Goal: Information Seeking & Learning: Learn about a topic

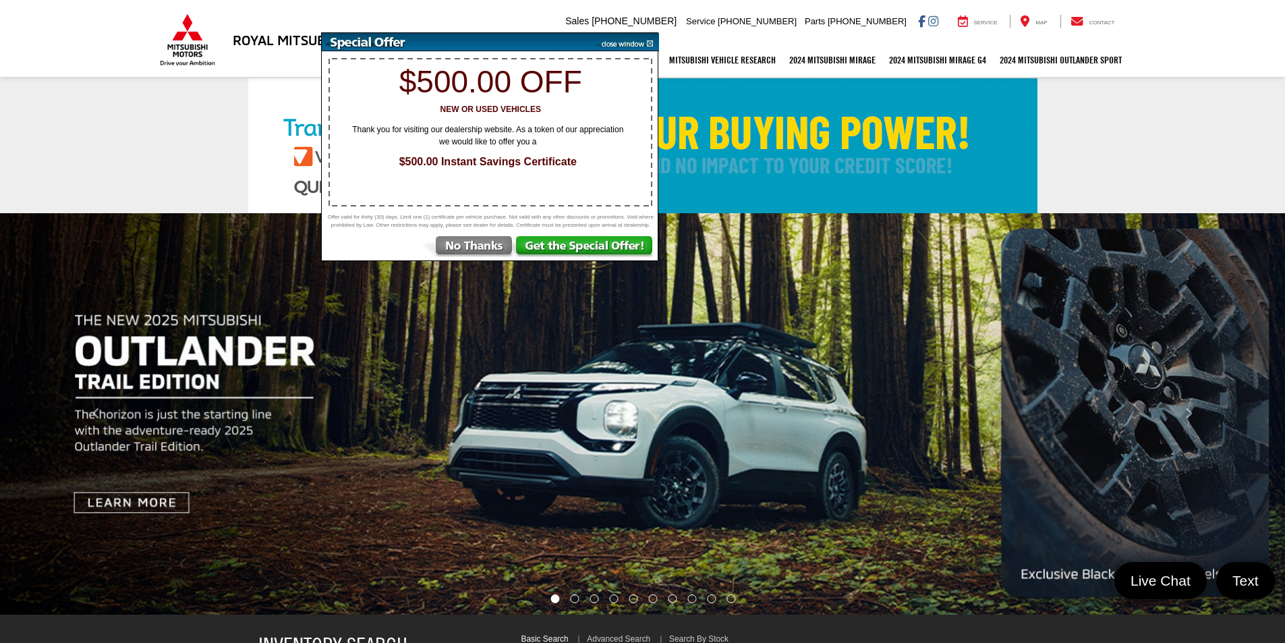
select select "Mitsubishi"
click at [633, 42] on img at bounding box center [625, 42] width 68 height 18
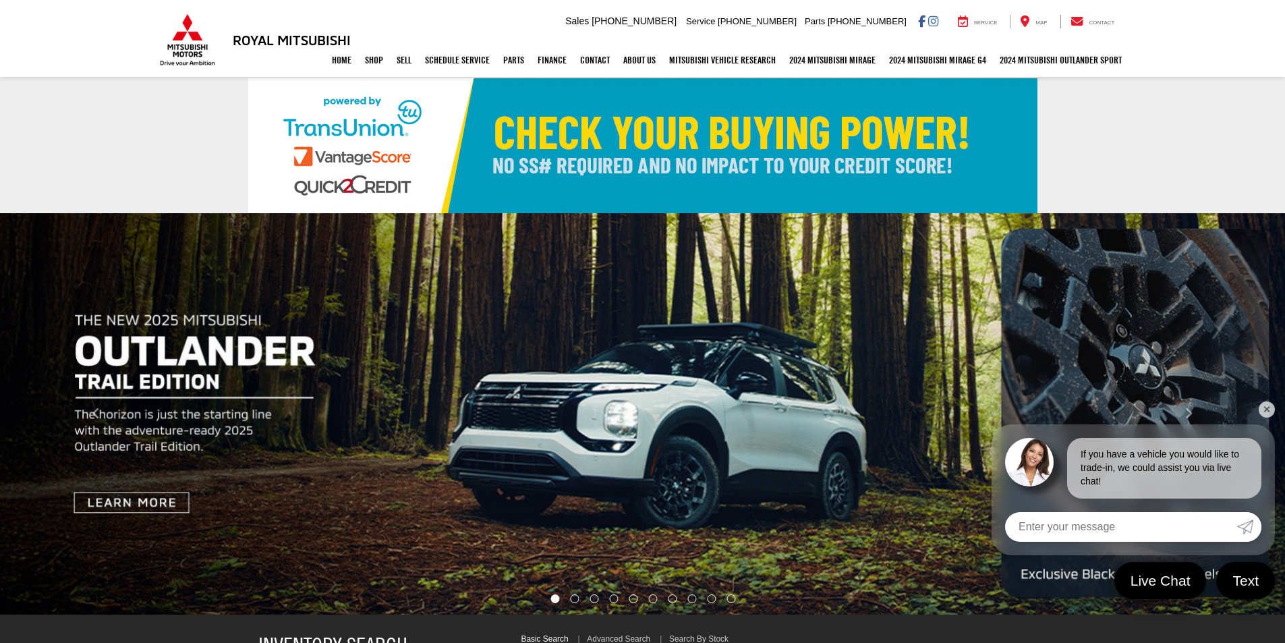
click at [1270, 407] on link "✕" at bounding box center [1266, 409] width 16 height 16
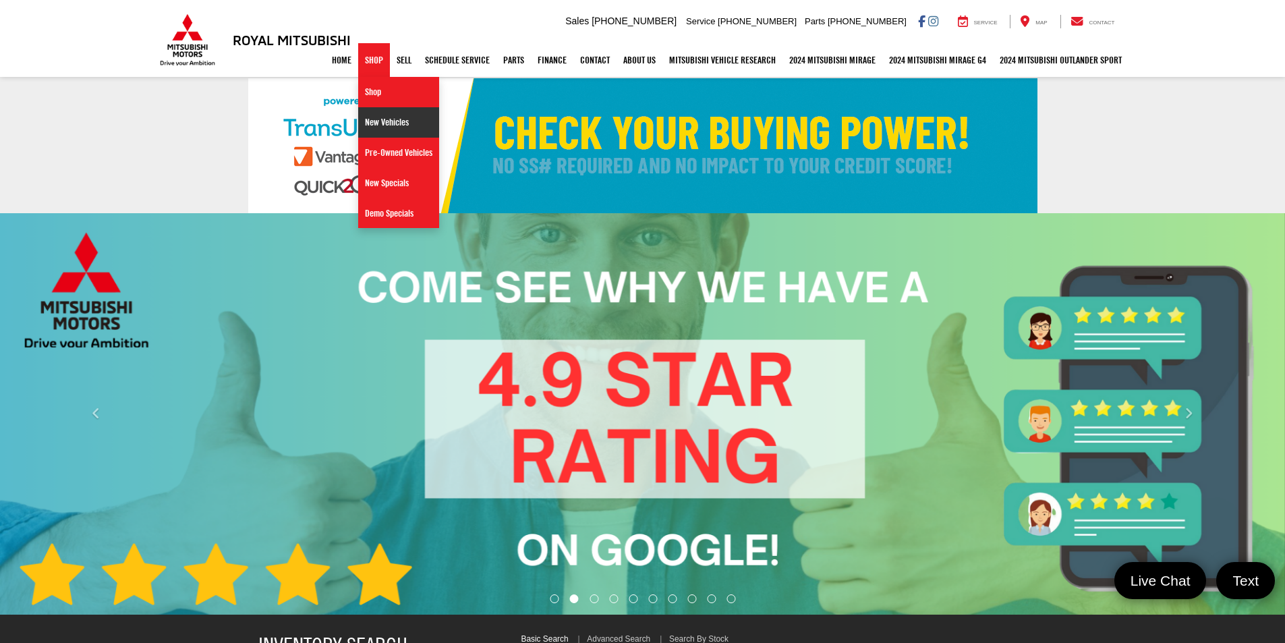
click at [361, 123] on link "New Vehicles" at bounding box center [398, 122] width 81 height 30
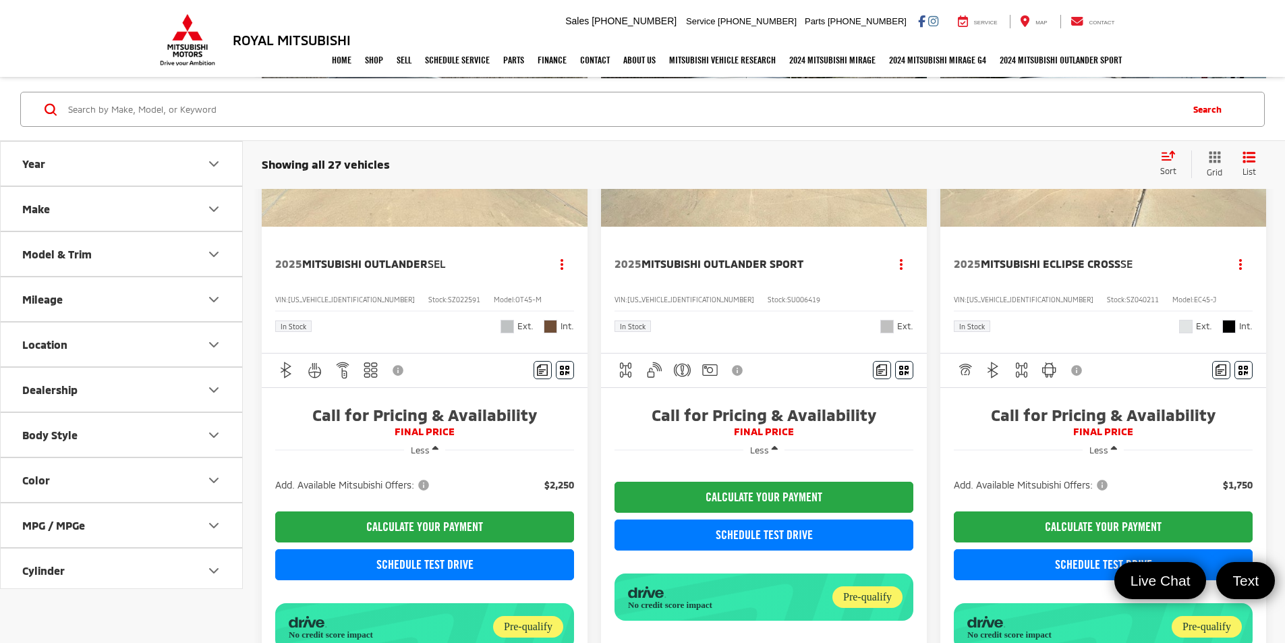
scroll to position [1888, 0]
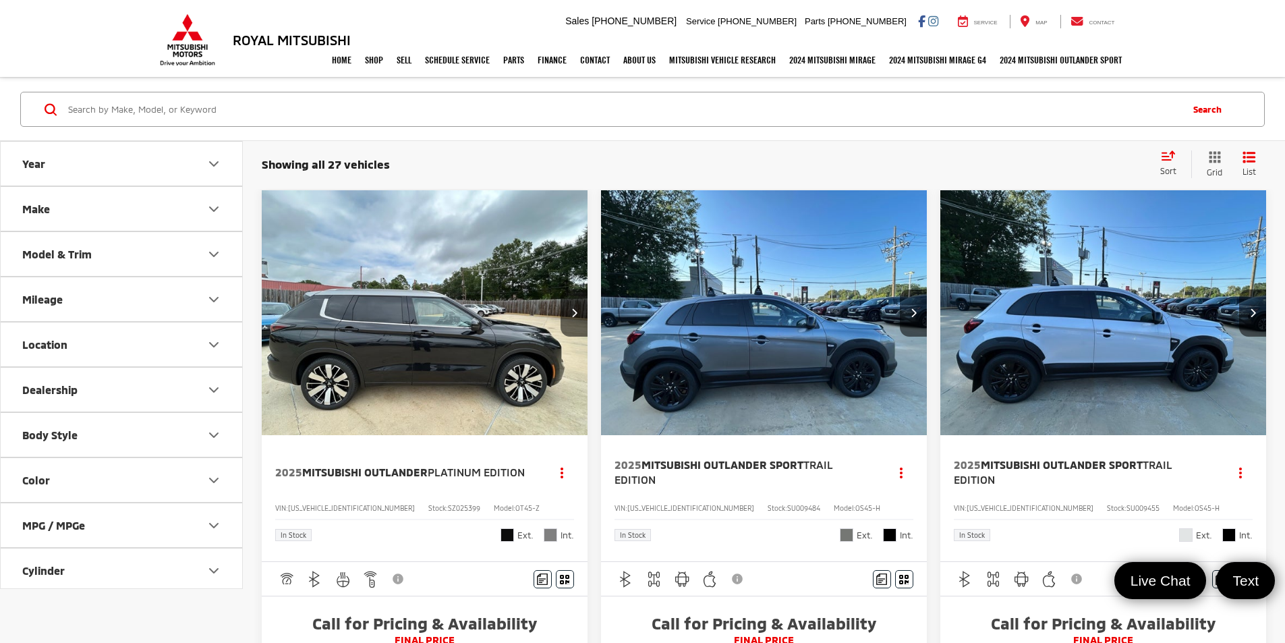
click at [410, 282] on img "2025 Mitsubishi Outlander Platinum Edition 0" at bounding box center [425, 313] width 328 height 246
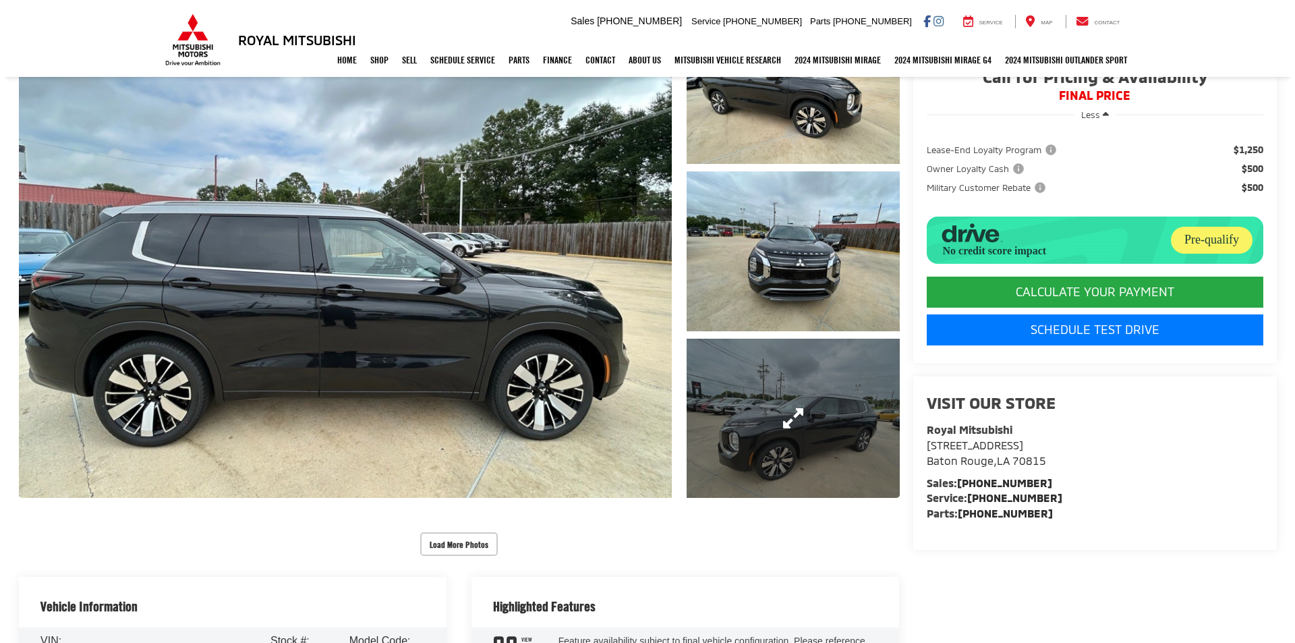
scroll to position [202, 0]
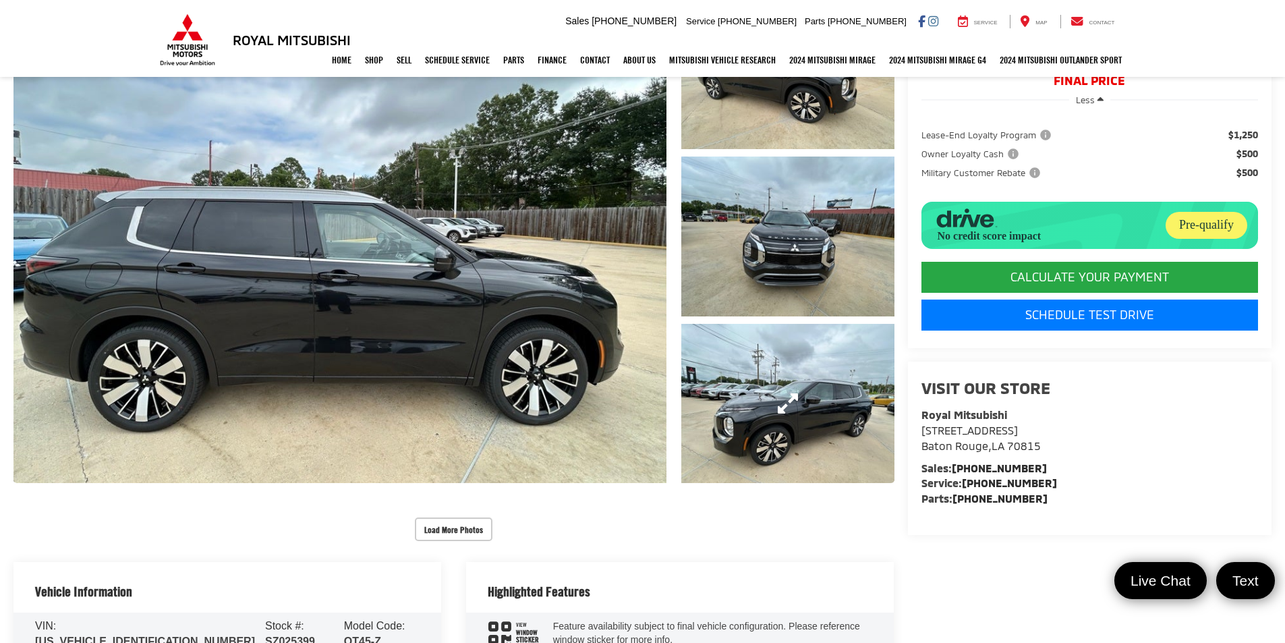
click at [791, 399] on link "Expand Photo 3" at bounding box center [787, 404] width 213 height 160
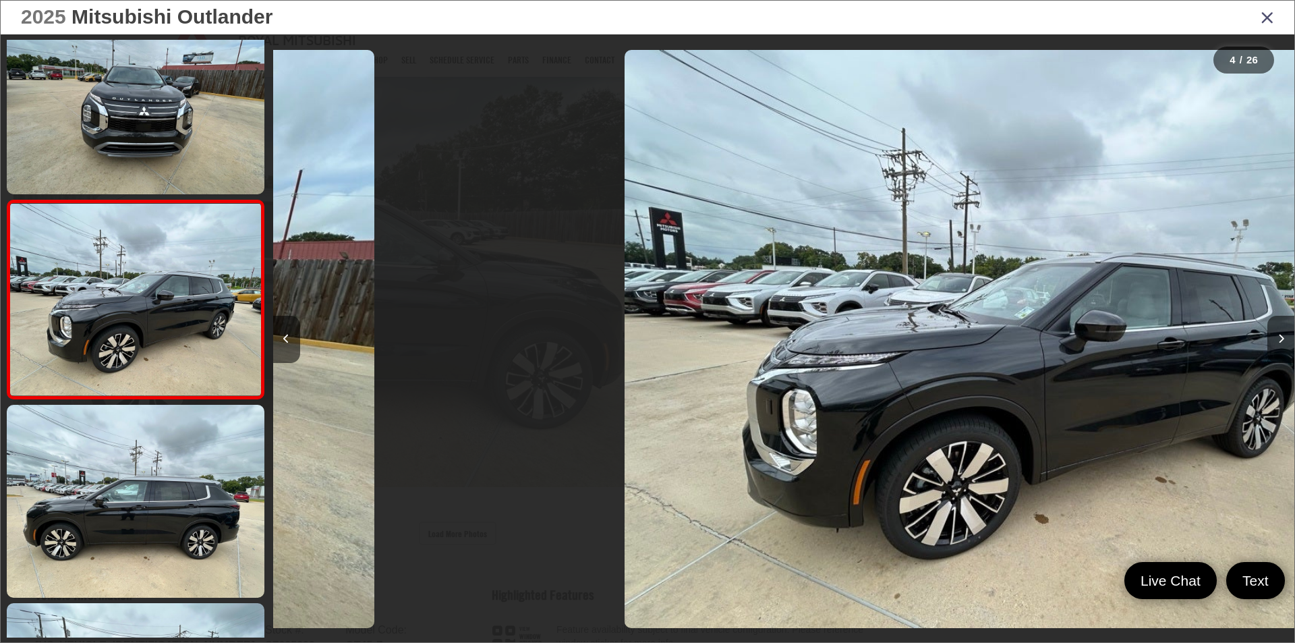
scroll to position [0, 3063]
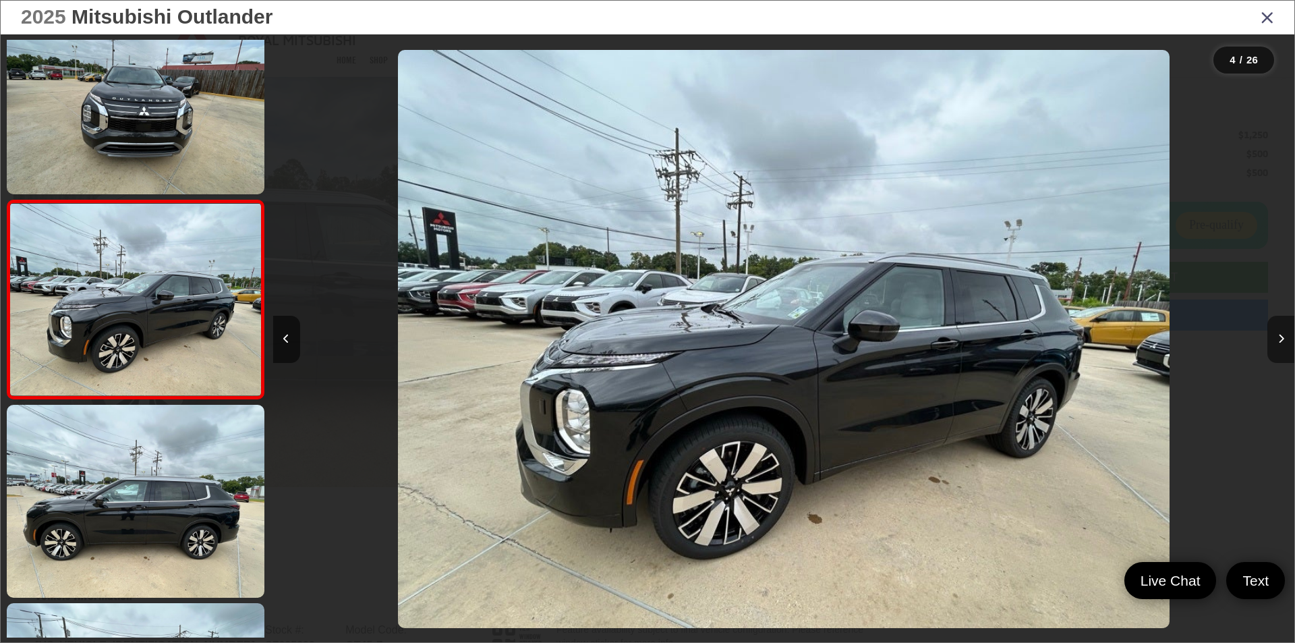
click at [1284, 351] on button "Next image" at bounding box center [1280, 339] width 27 height 47
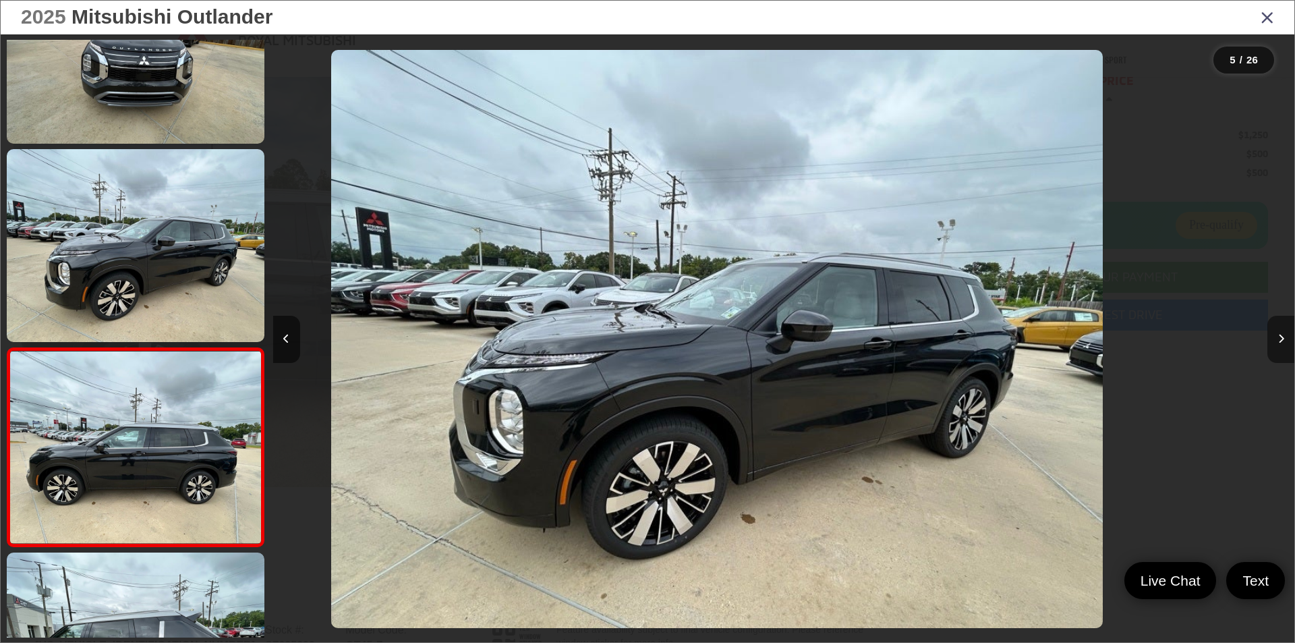
scroll to position [0, 3266]
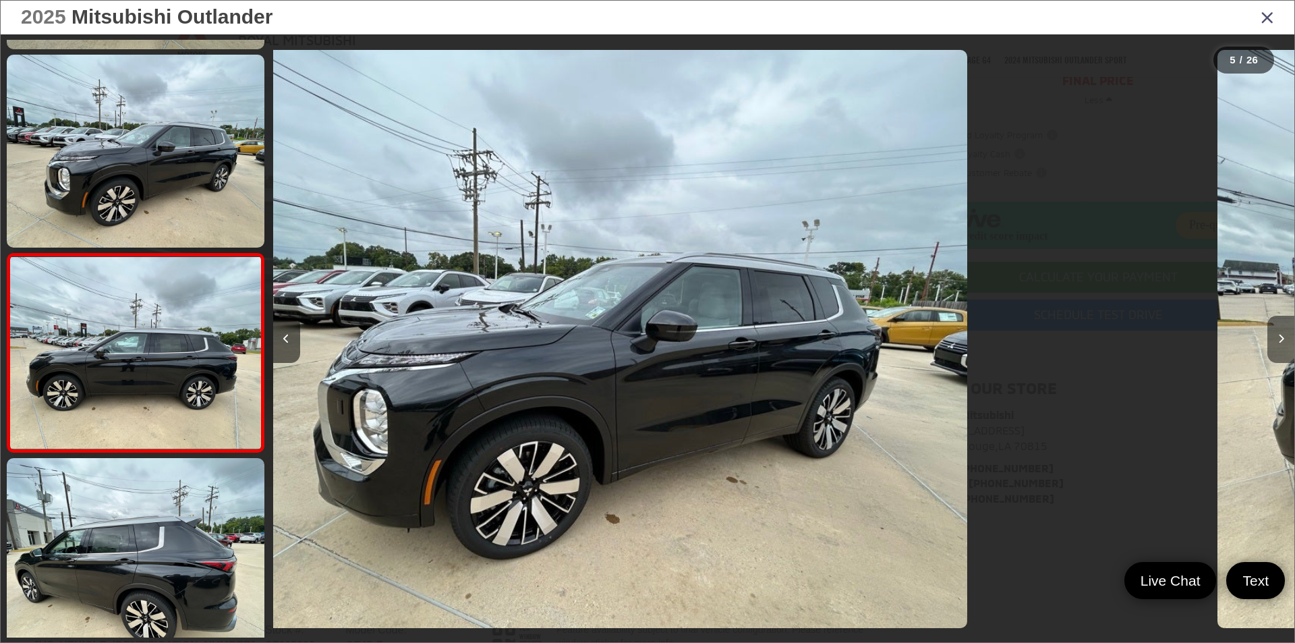
click at [1284, 351] on button "Next image" at bounding box center [1280, 339] width 27 height 47
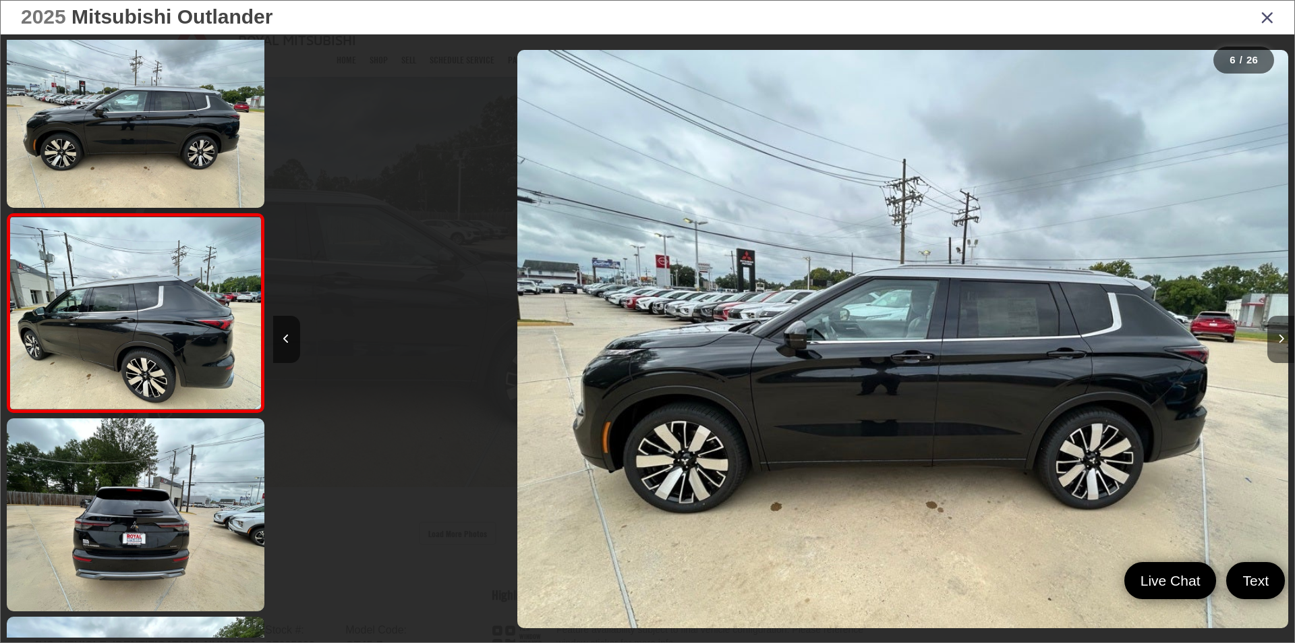
scroll to position [833, 0]
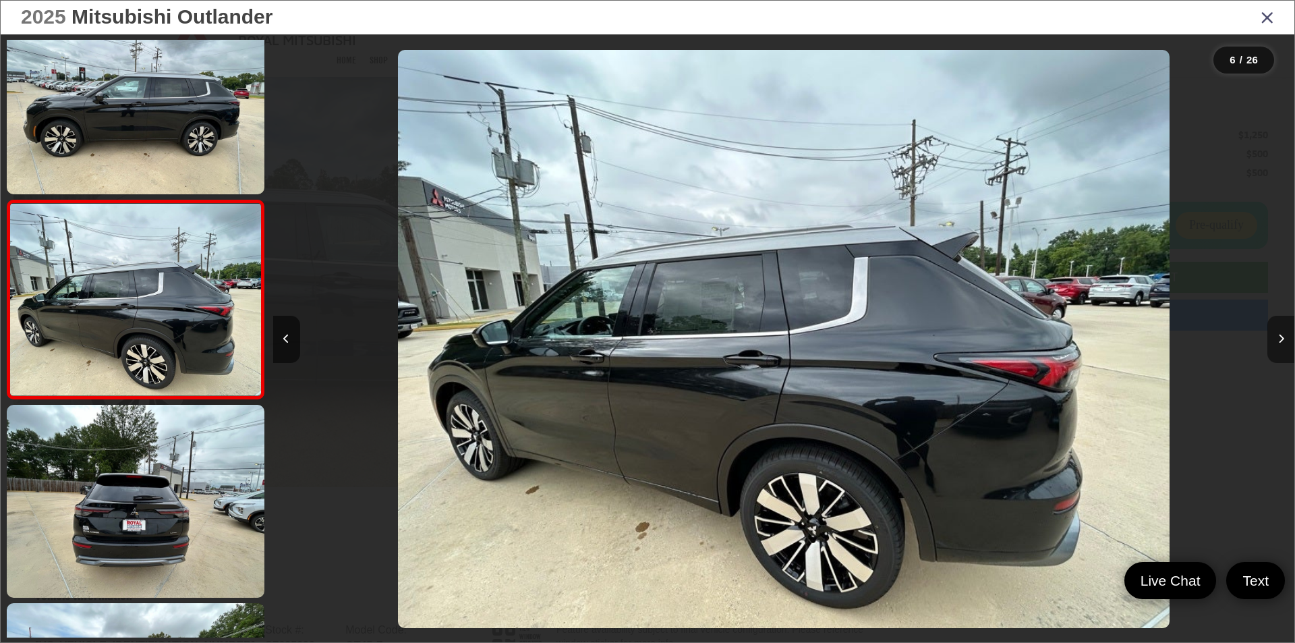
click at [1284, 351] on button "Next image" at bounding box center [1280, 339] width 27 height 47
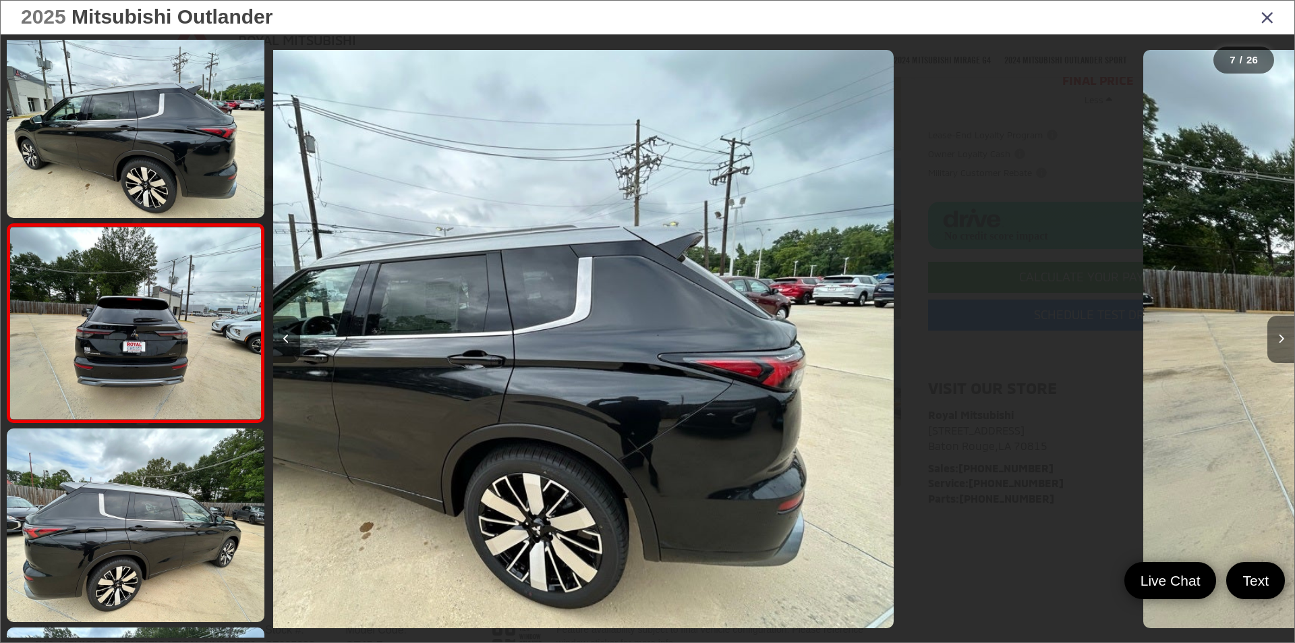
scroll to position [1031, 0]
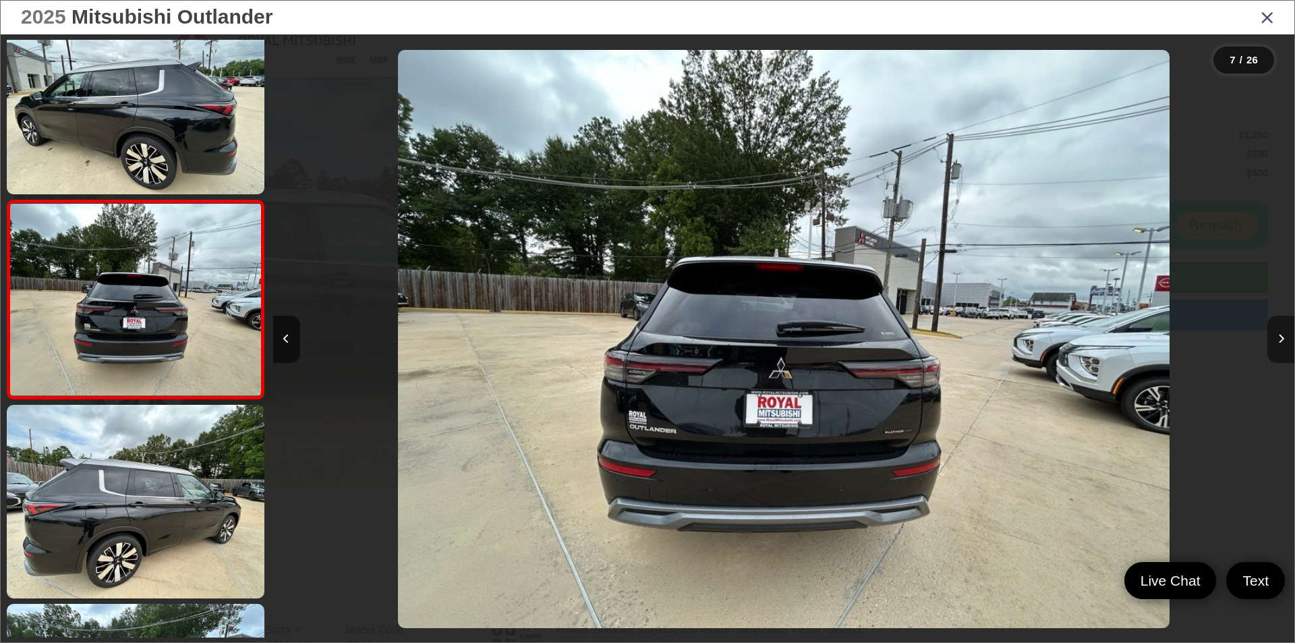
click at [1284, 351] on button "Next image" at bounding box center [1280, 339] width 27 height 47
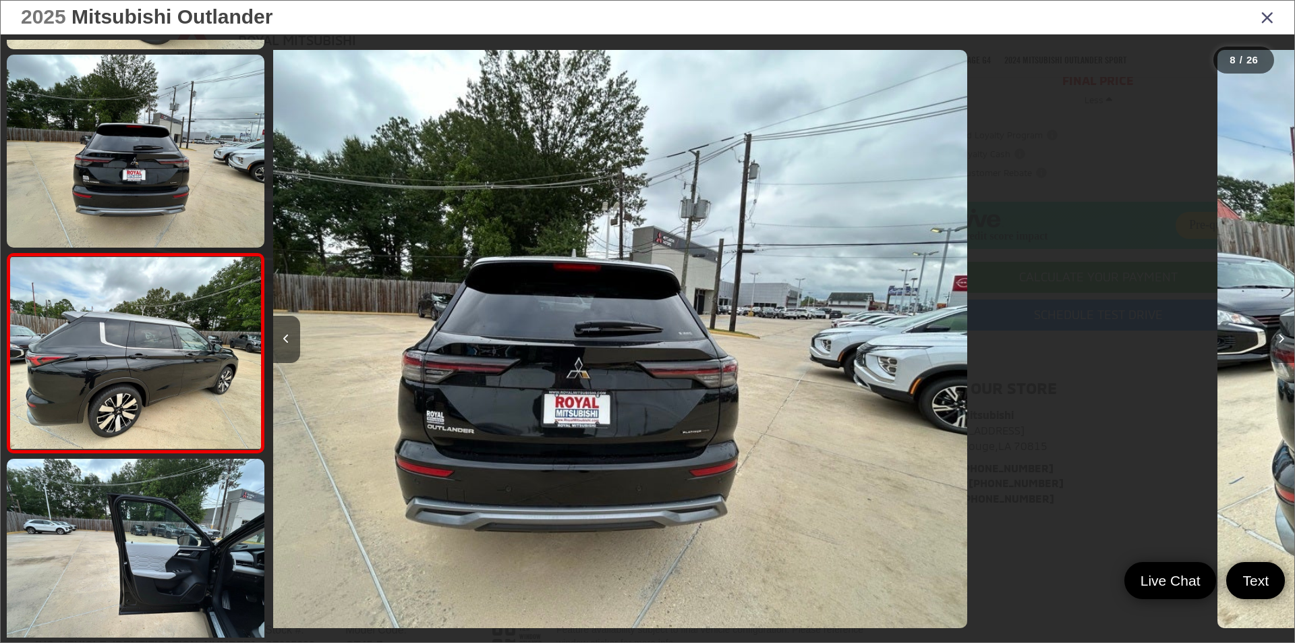
scroll to position [1229, 0]
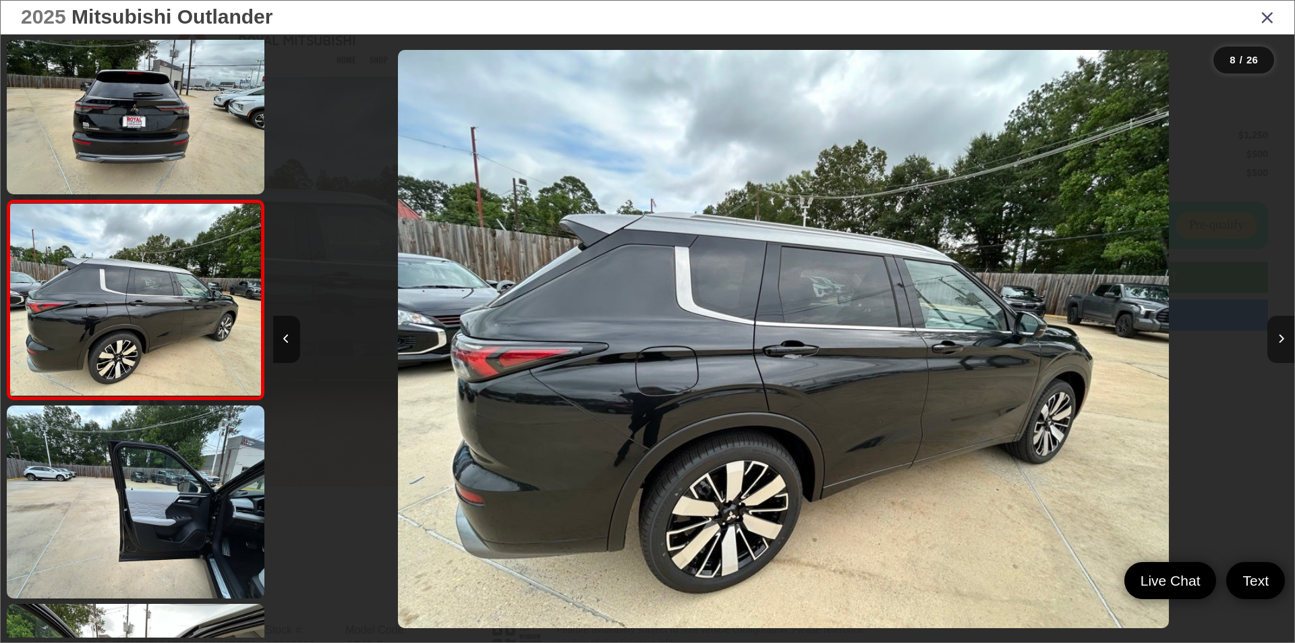
click at [1284, 351] on button "Next image" at bounding box center [1280, 339] width 27 height 47
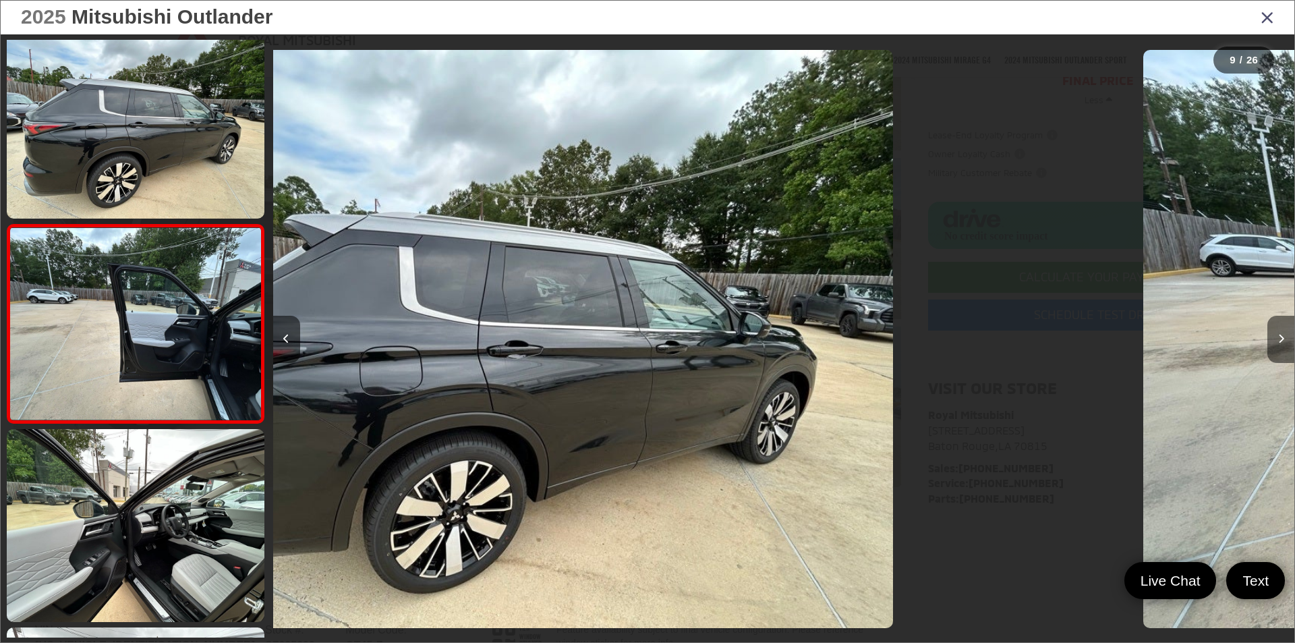
scroll to position [1428, 0]
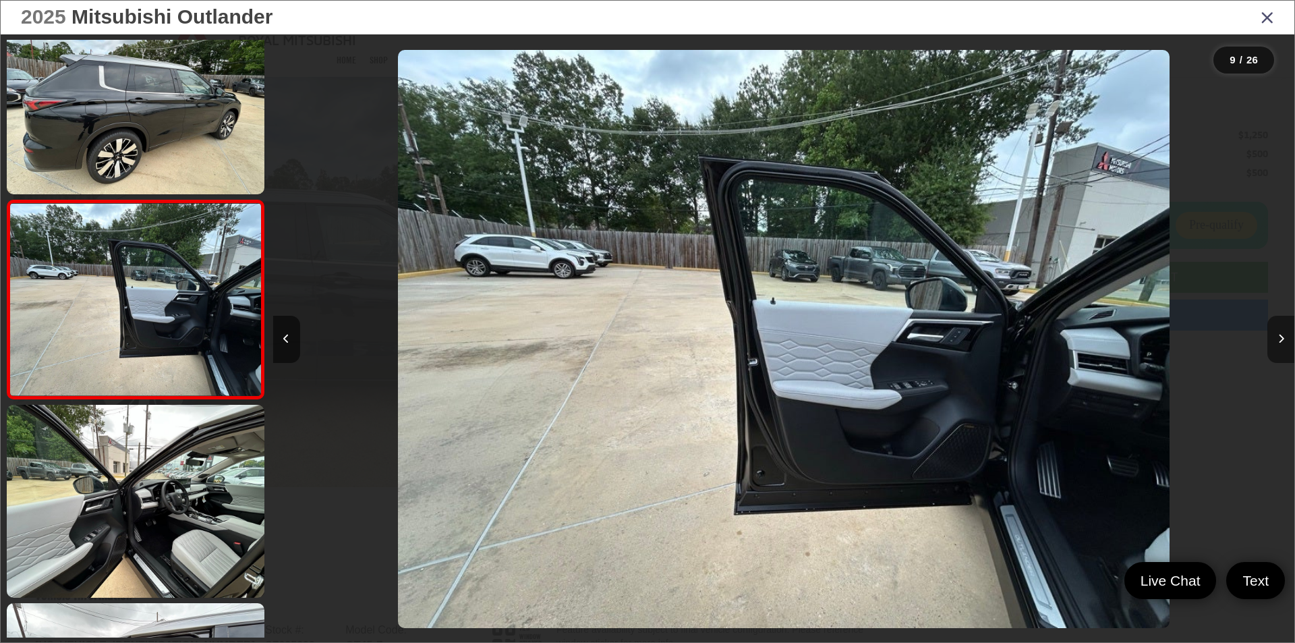
click at [1284, 351] on button "Next image" at bounding box center [1280, 339] width 27 height 47
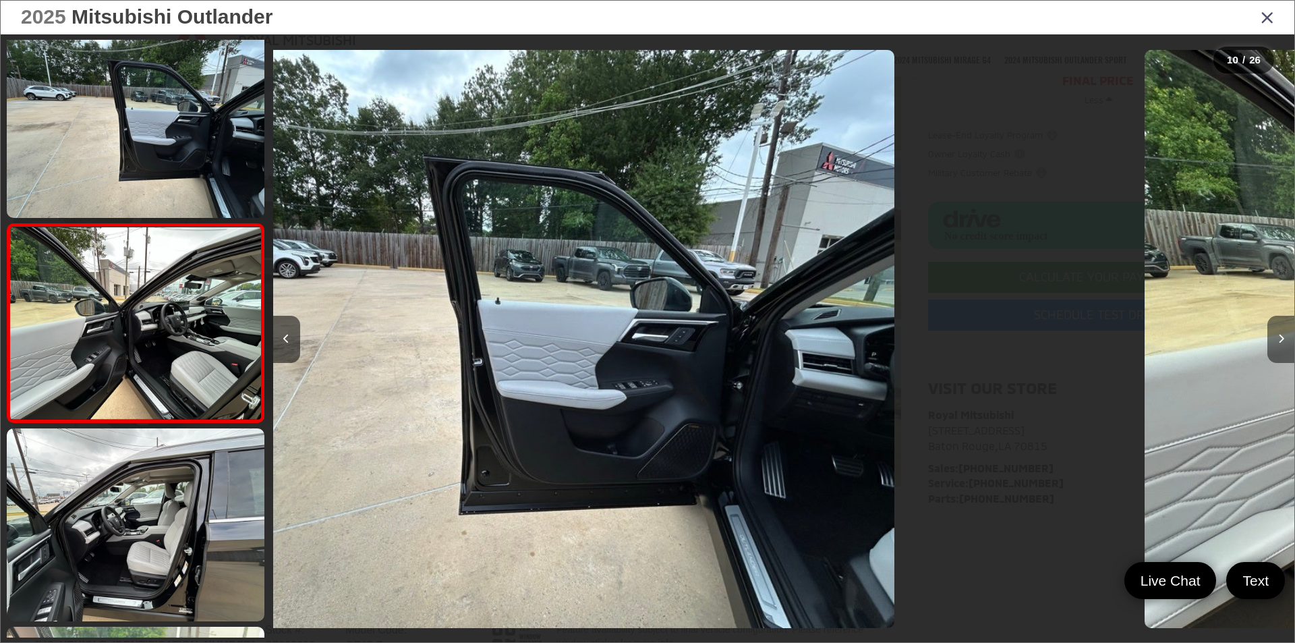
scroll to position [1626, 0]
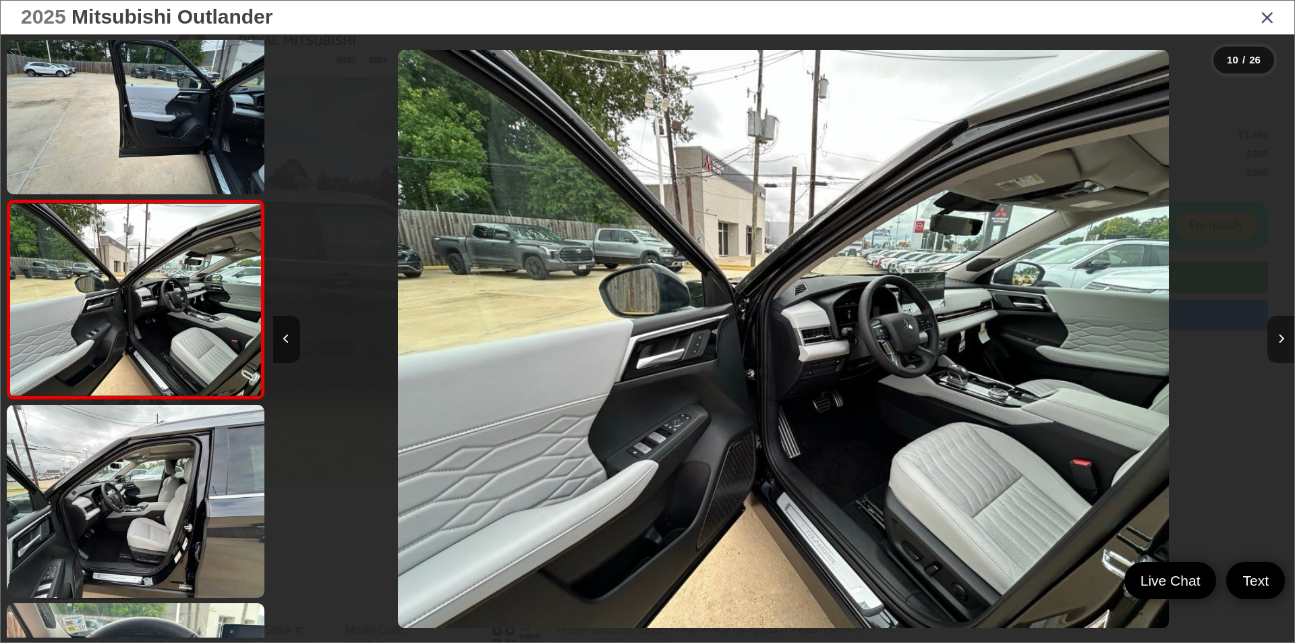
click at [1284, 351] on button "Next image" at bounding box center [1280, 339] width 27 height 47
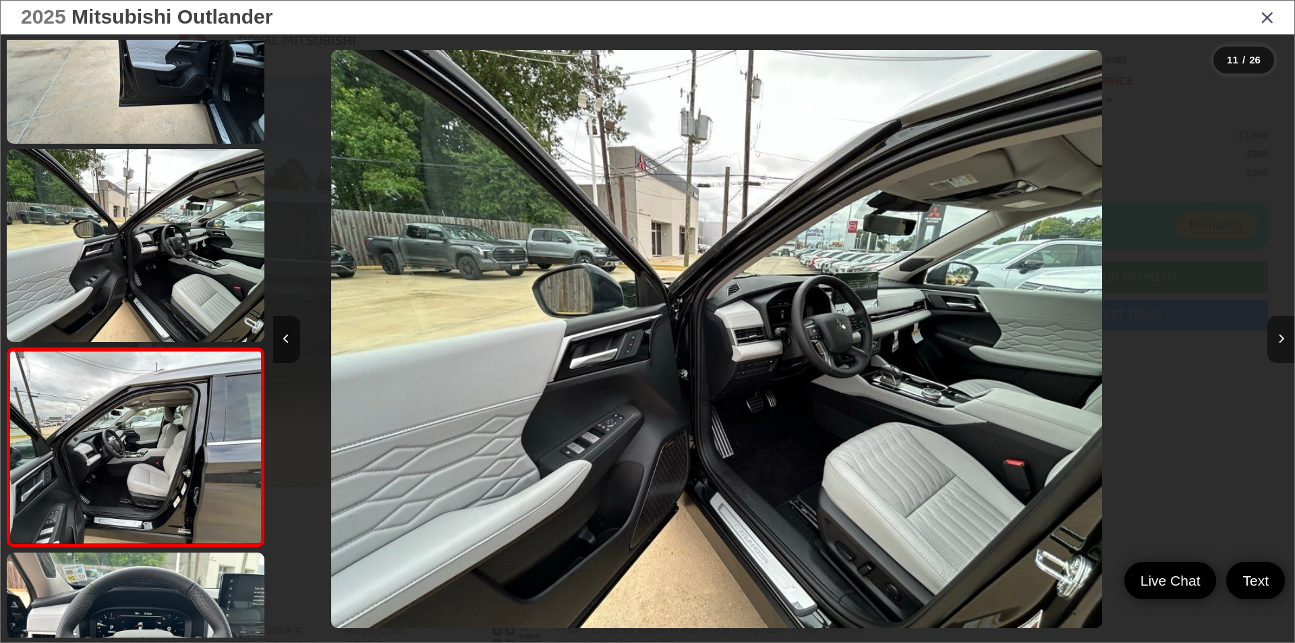
scroll to position [0, 0]
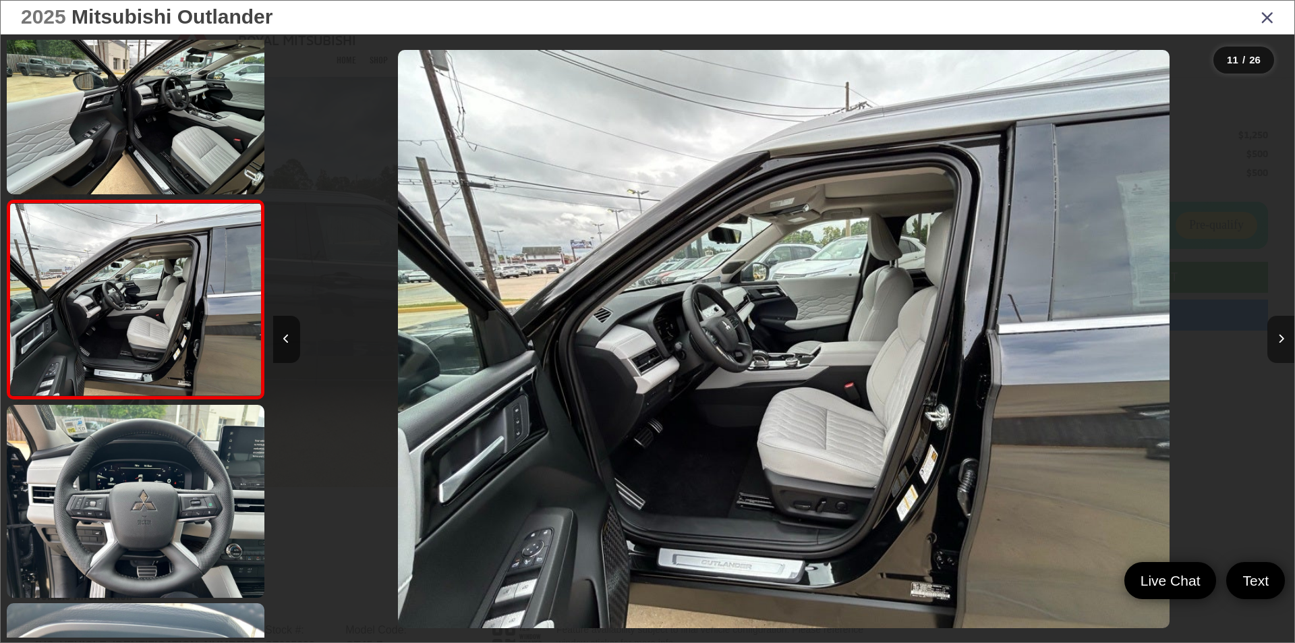
click at [1284, 351] on button "Next image" at bounding box center [1280, 339] width 27 height 47
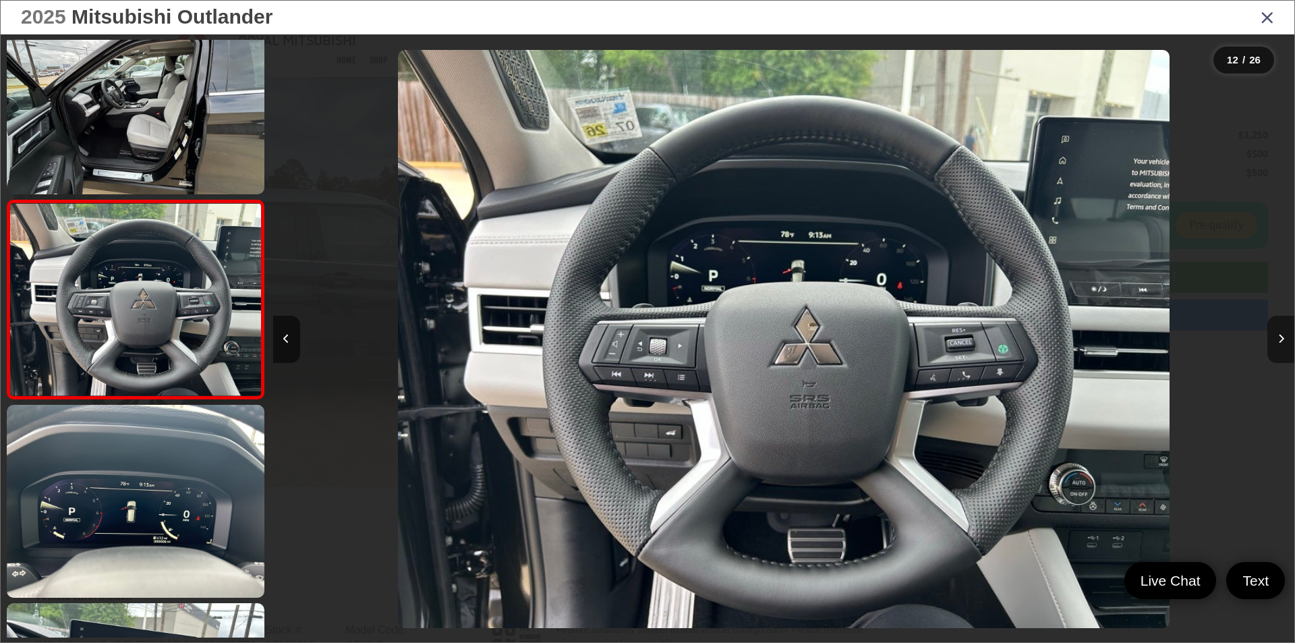
click at [1284, 351] on button "Next image" at bounding box center [1280, 339] width 27 height 47
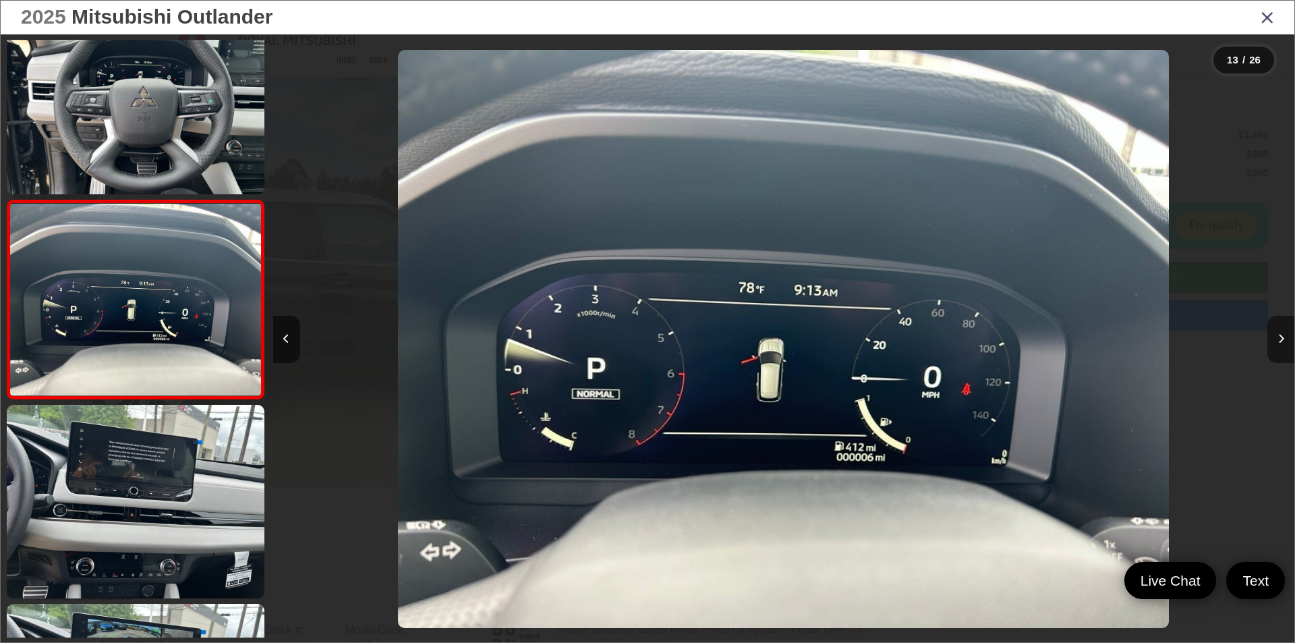
click at [1284, 351] on button "Next image" at bounding box center [1280, 339] width 27 height 47
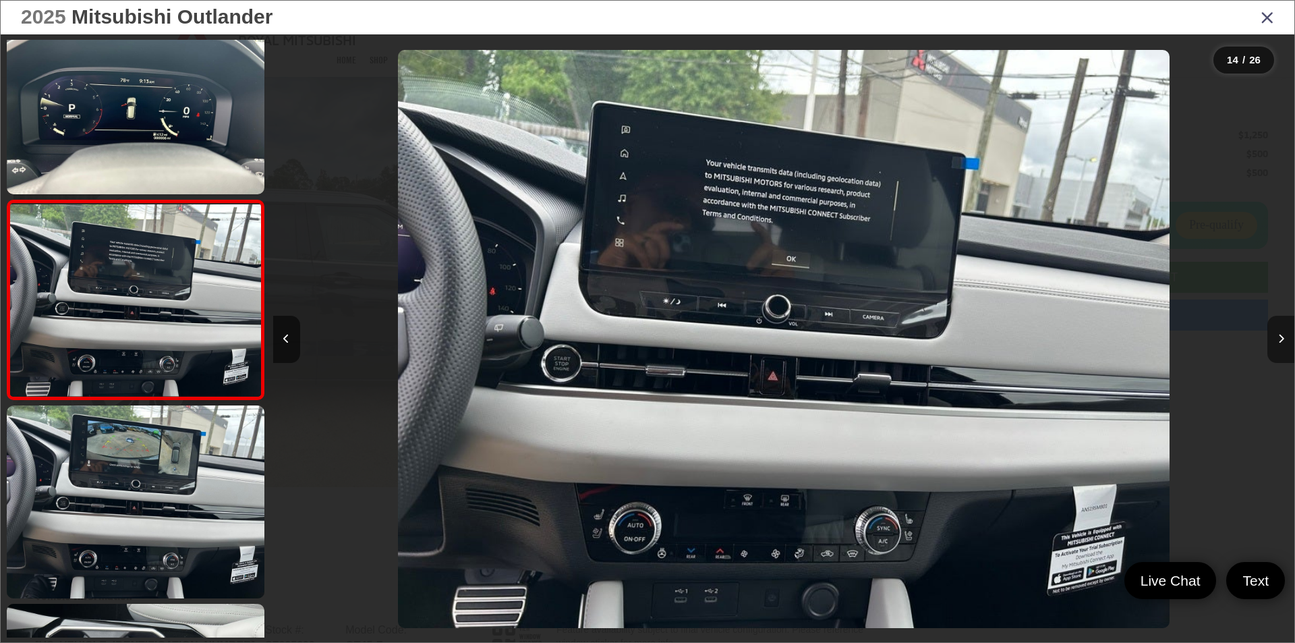
click at [1284, 351] on button "Next image" at bounding box center [1280, 339] width 27 height 47
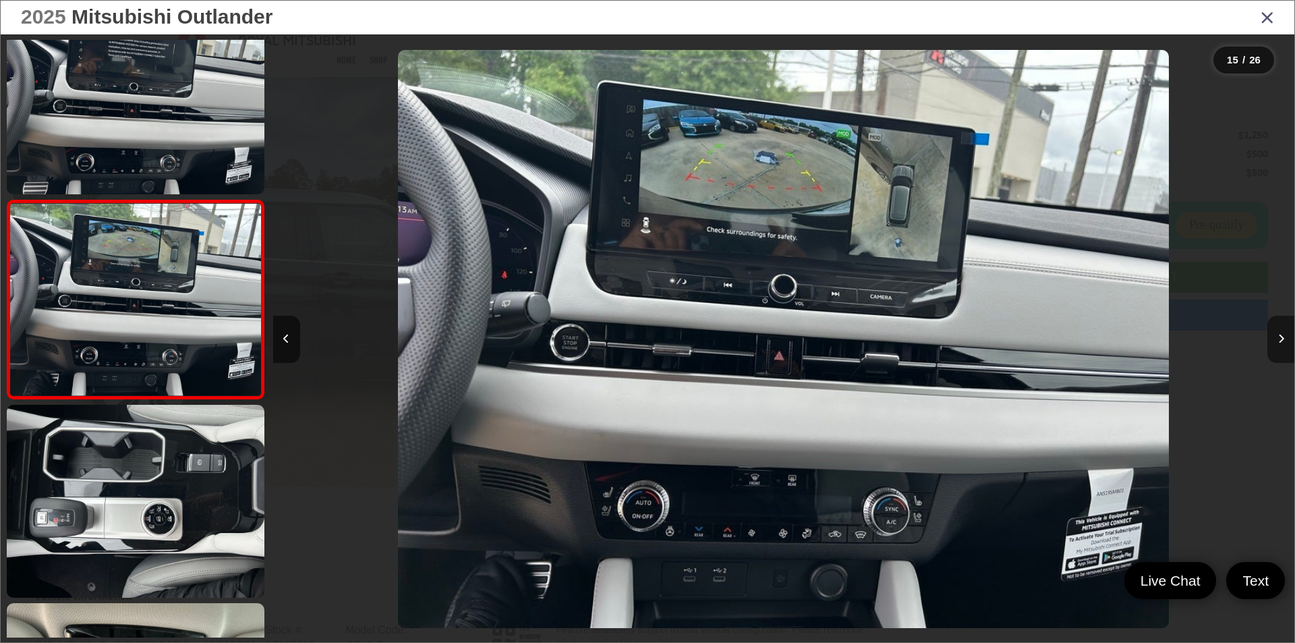
click at [1284, 351] on button "Next image" at bounding box center [1280, 339] width 27 height 47
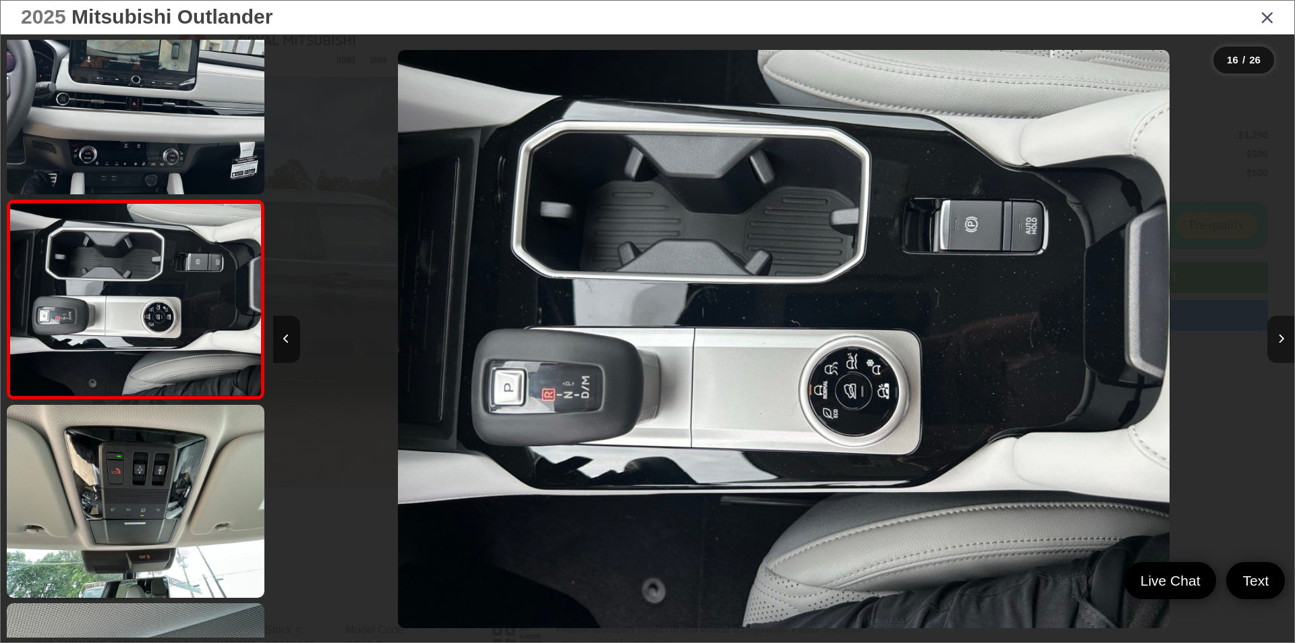
click at [1284, 351] on button "Next image" at bounding box center [1280, 339] width 27 height 47
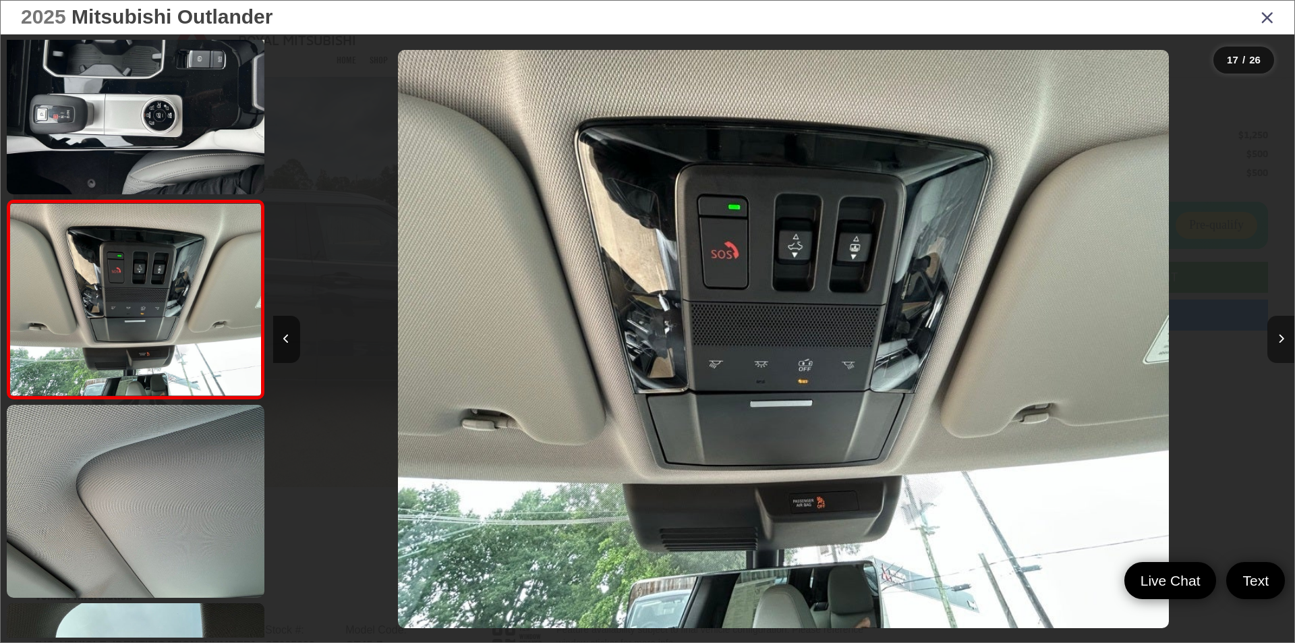
click at [1284, 351] on button "Next image" at bounding box center [1280, 339] width 27 height 47
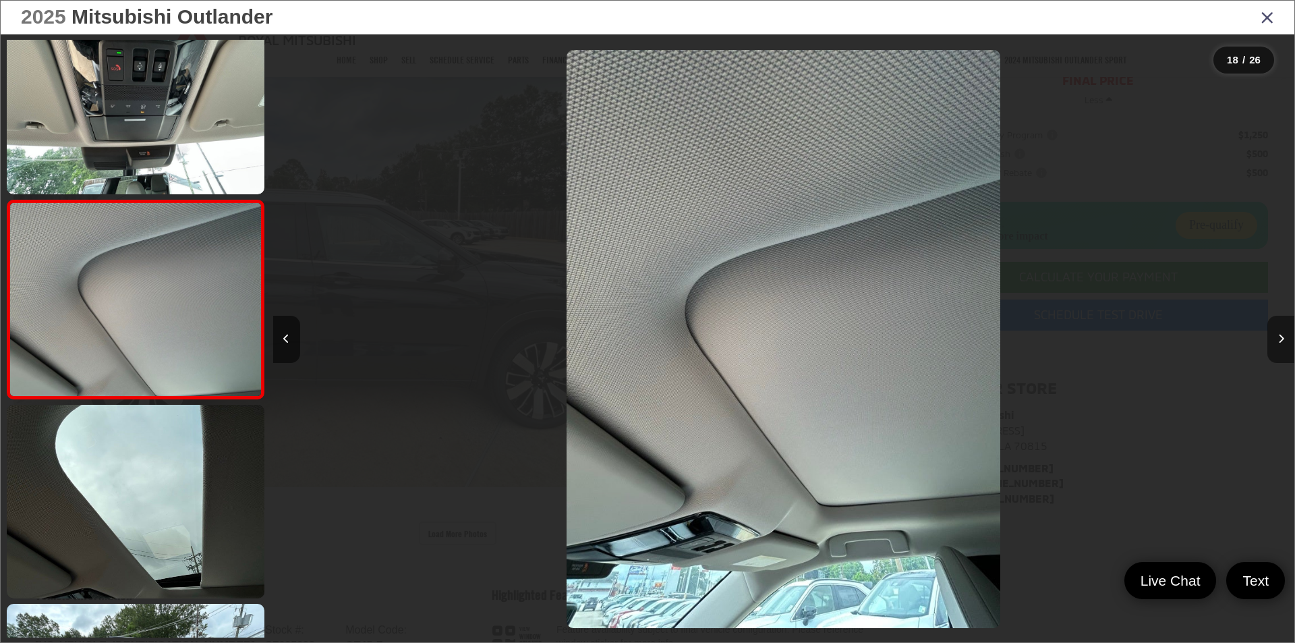
click at [1284, 351] on button "Next image" at bounding box center [1280, 339] width 27 height 47
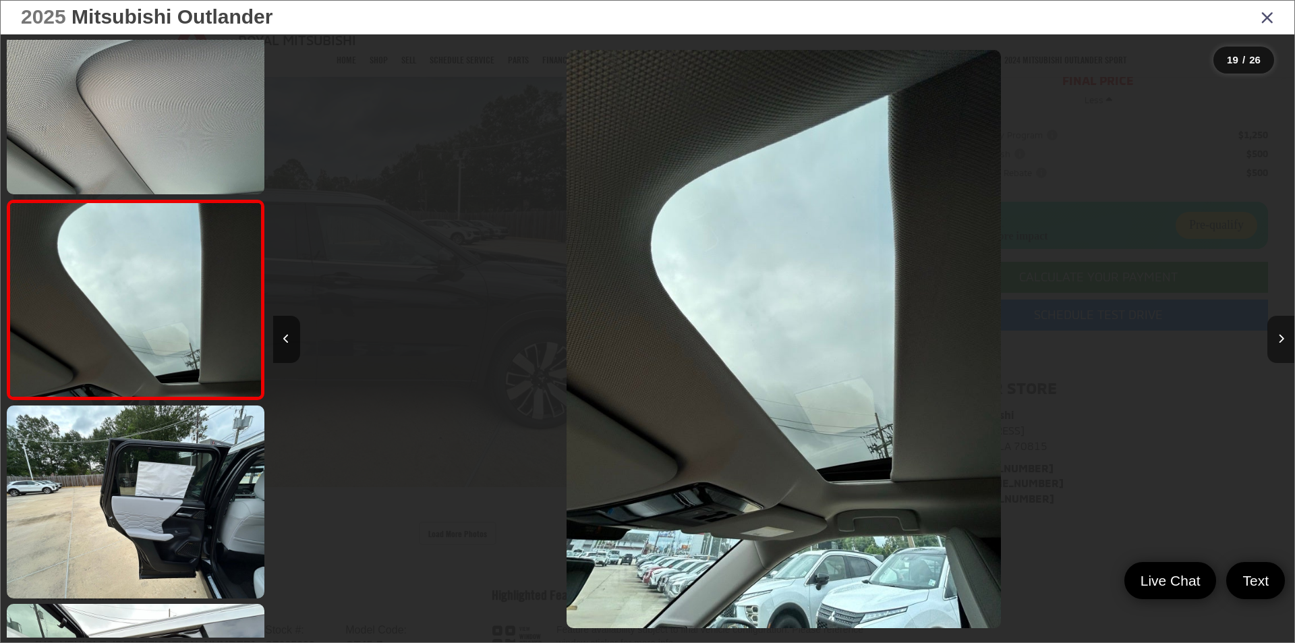
click at [1284, 351] on button "Next image" at bounding box center [1280, 339] width 27 height 47
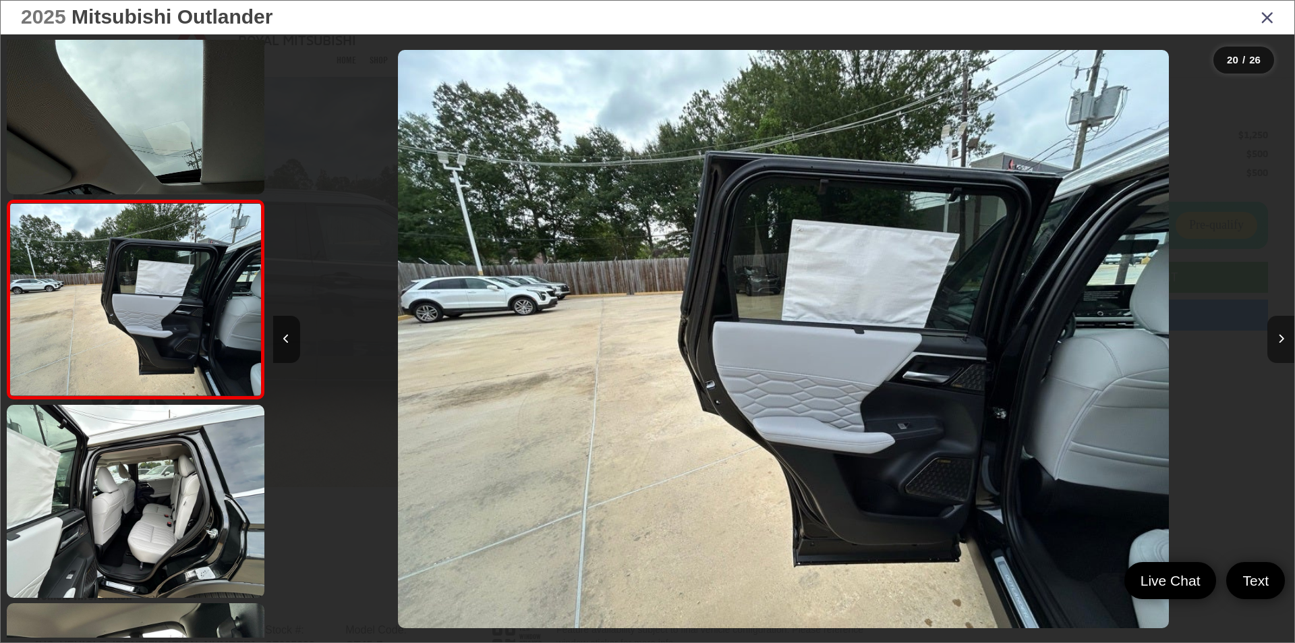
click at [1284, 352] on button "Next image" at bounding box center [1280, 339] width 27 height 47
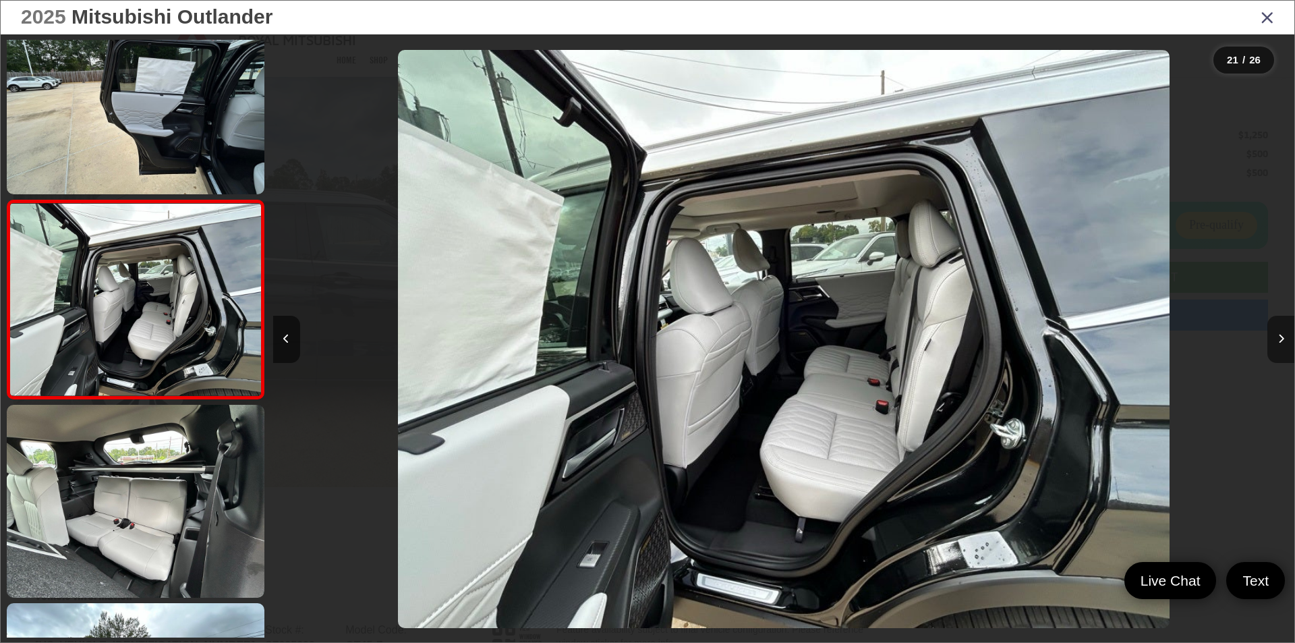
click at [1284, 352] on button "Next image" at bounding box center [1280, 339] width 27 height 47
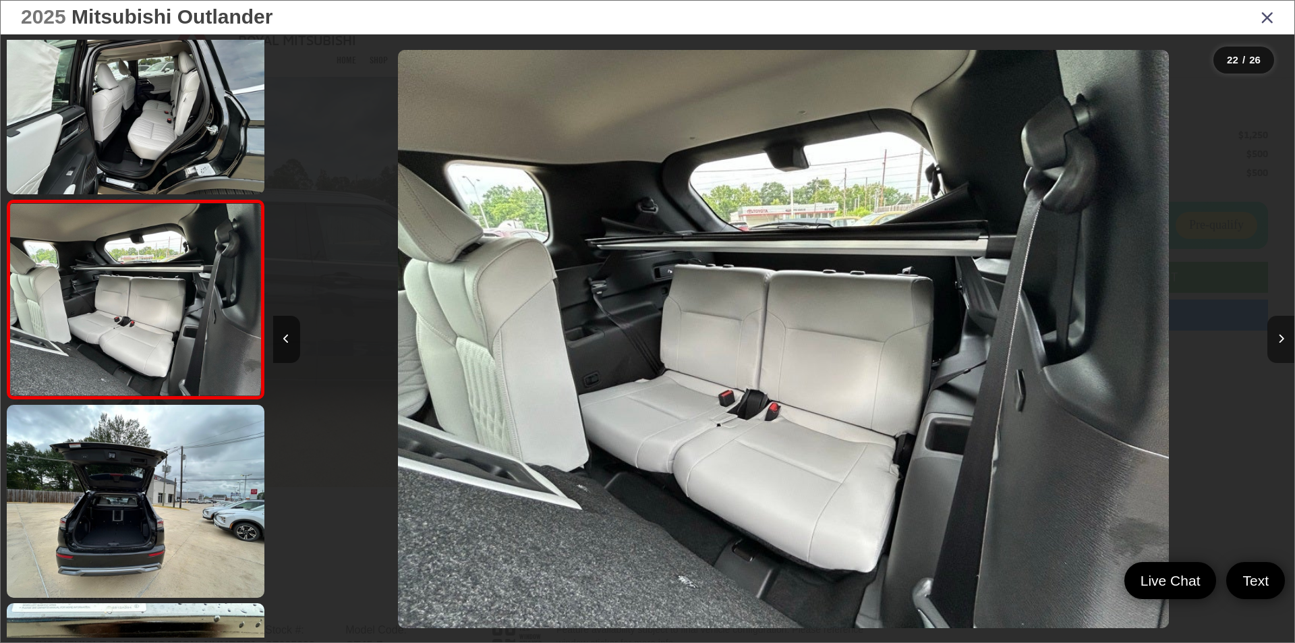
click at [1284, 352] on button "Next image" at bounding box center [1280, 339] width 27 height 47
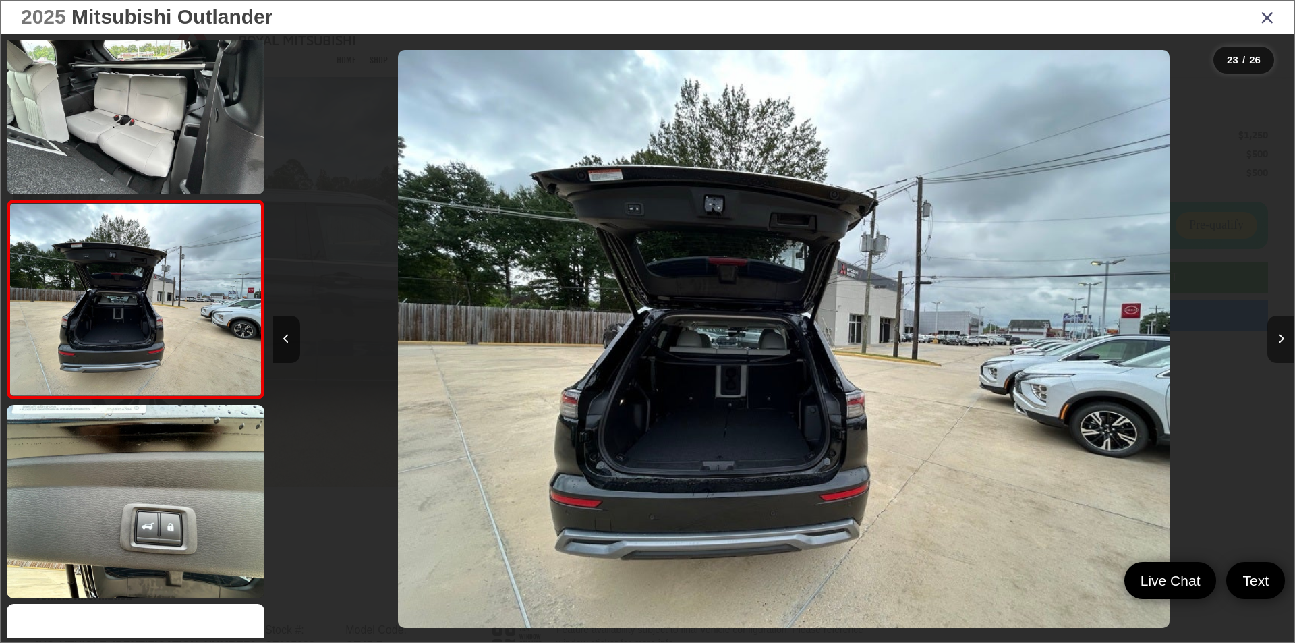
click at [1284, 352] on button "Next image" at bounding box center [1280, 339] width 27 height 47
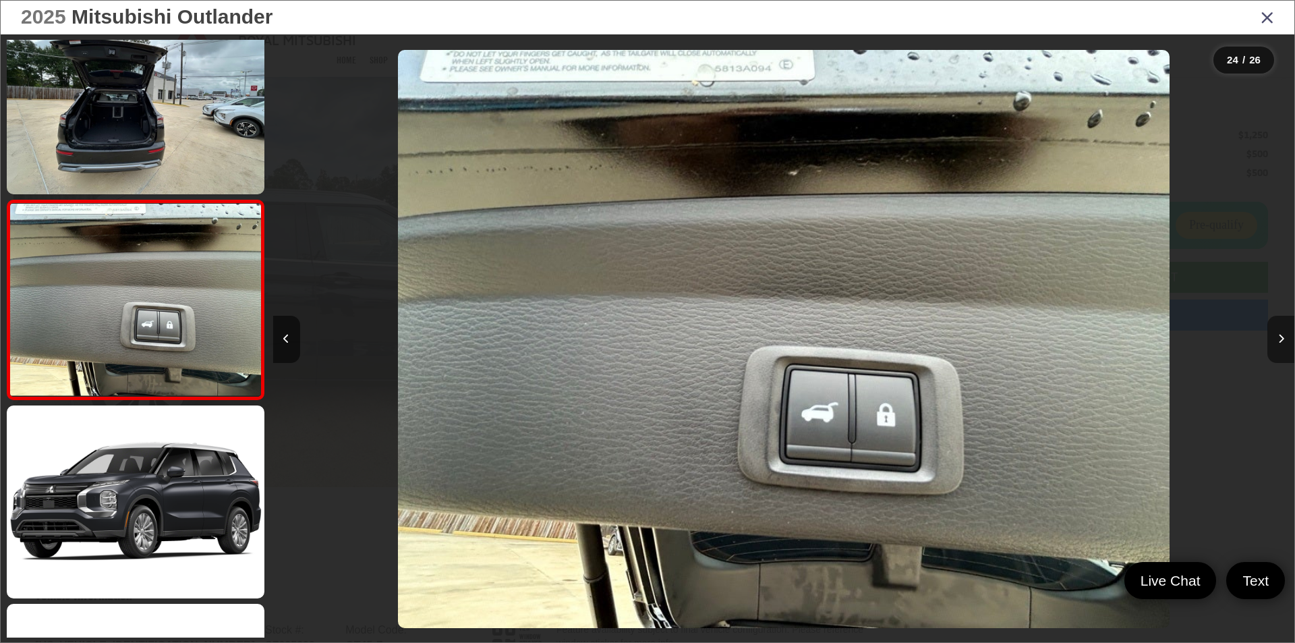
click at [1284, 352] on button "Next image" at bounding box center [1280, 339] width 27 height 47
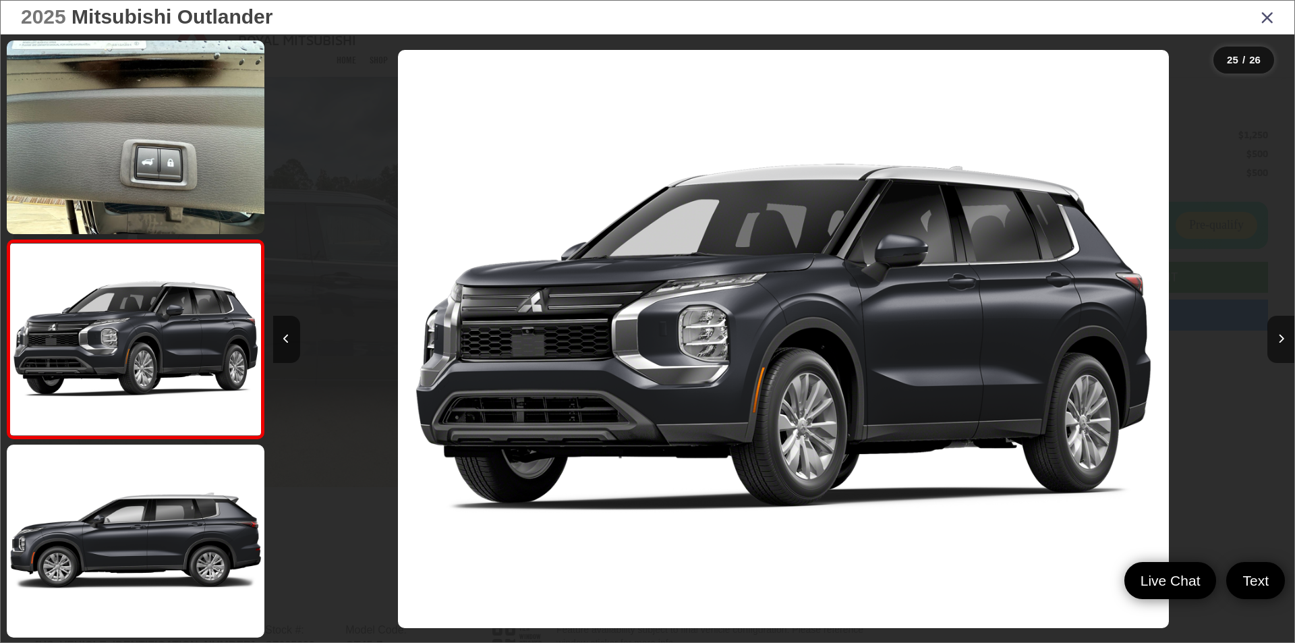
click at [1267, 29] on div "2025 Mitsubishi Outlander" at bounding box center [647, 18] width 1293 height 34
click at [1262, 26] on icon "Close gallery" at bounding box center [1266, 17] width 13 height 18
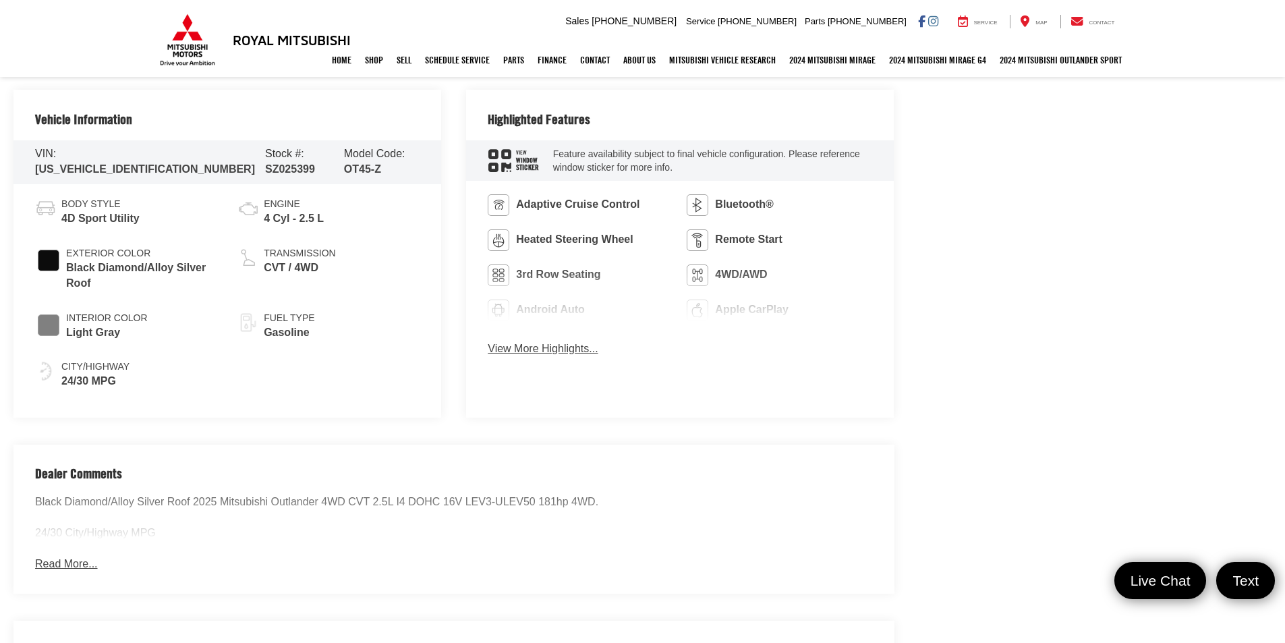
click at [554, 350] on button "View More Highlights..." at bounding box center [543, 349] width 110 height 16
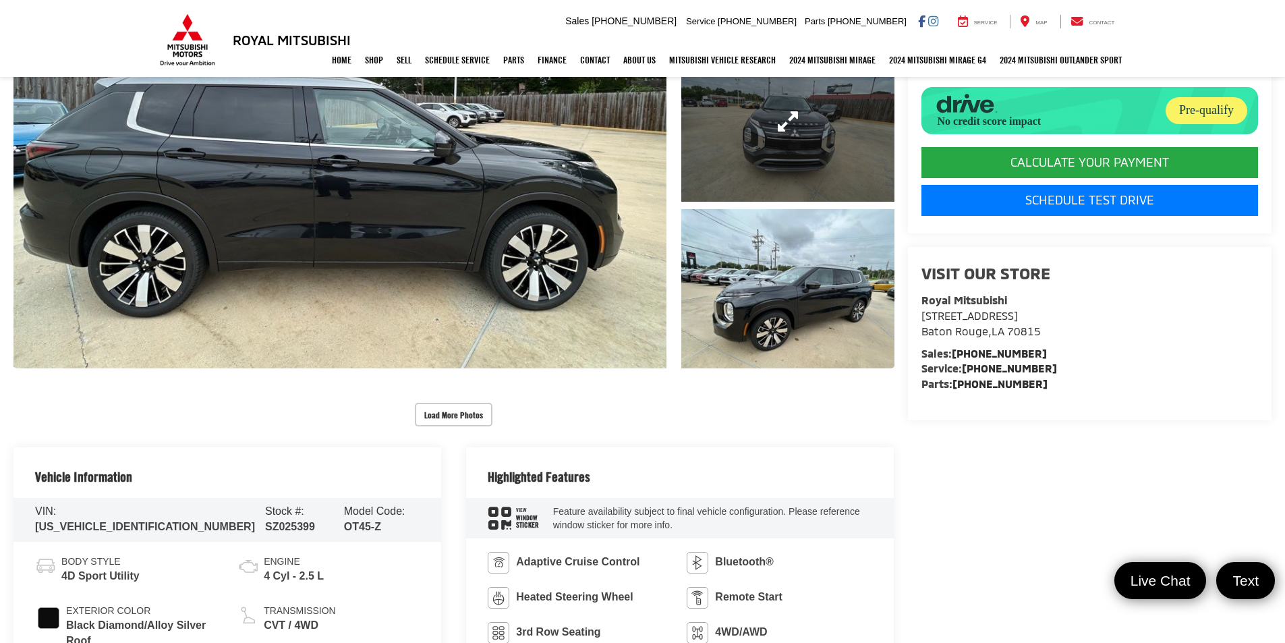
scroll to position [56, 0]
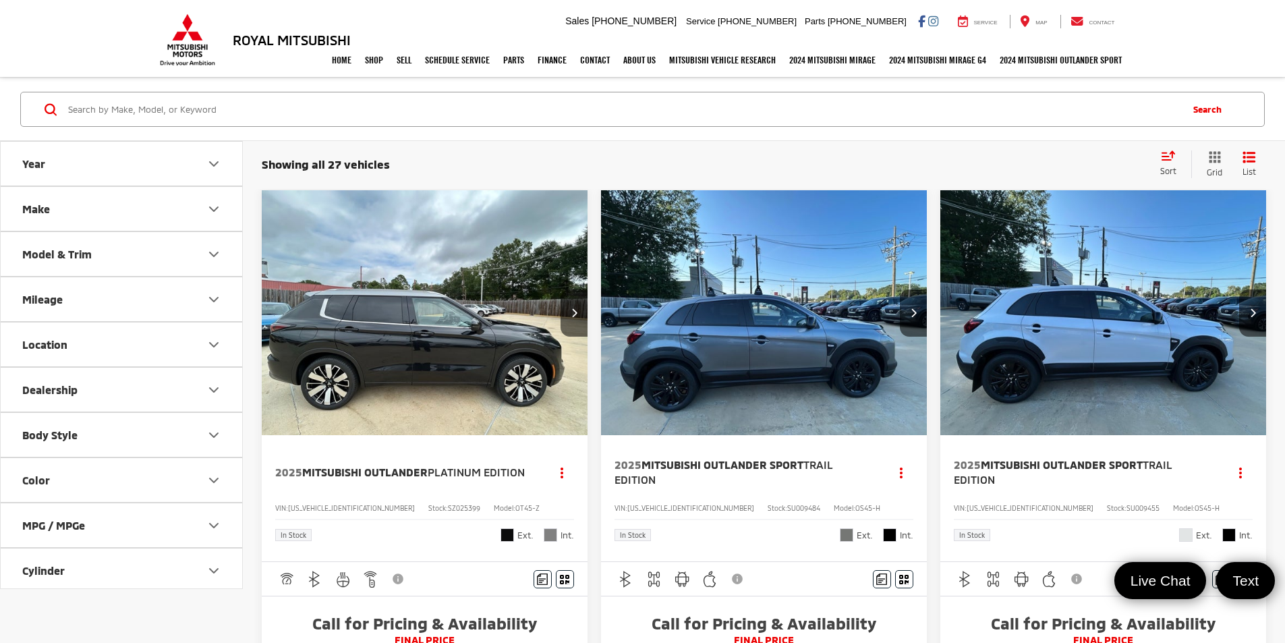
click at [196, 223] on button "Make" at bounding box center [122, 209] width 243 height 44
click at [126, 330] on button "Model & Trim" at bounding box center [122, 340] width 243 height 44
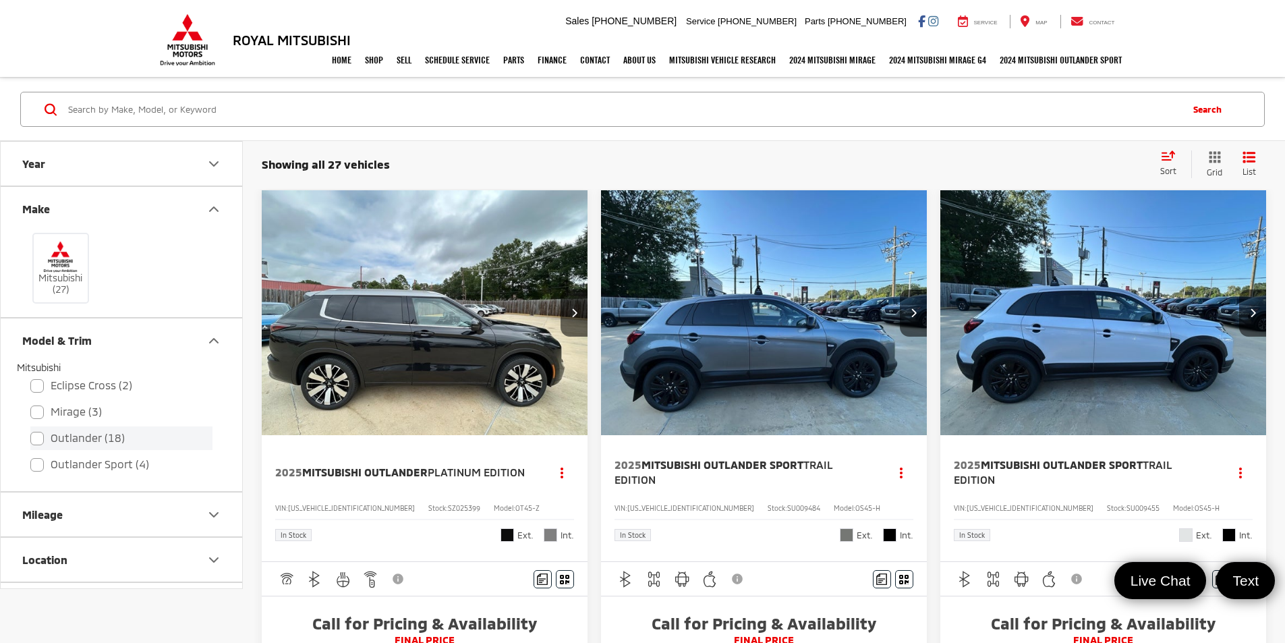
click at [46, 435] on label "Outlander (18)" at bounding box center [121, 438] width 182 height 24
click at [31, 430] on input "Outlander (18)" at bounding box center [30, 429] width 1 height 1
checkbox input "true"
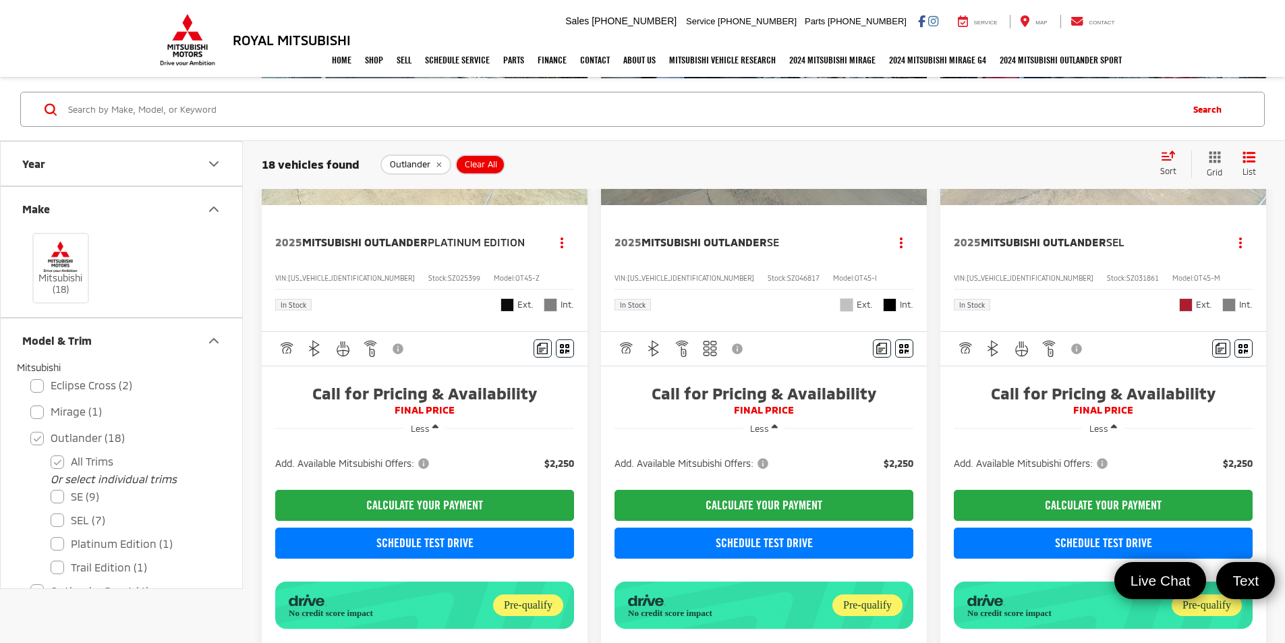
scroll to position [1874, 0]
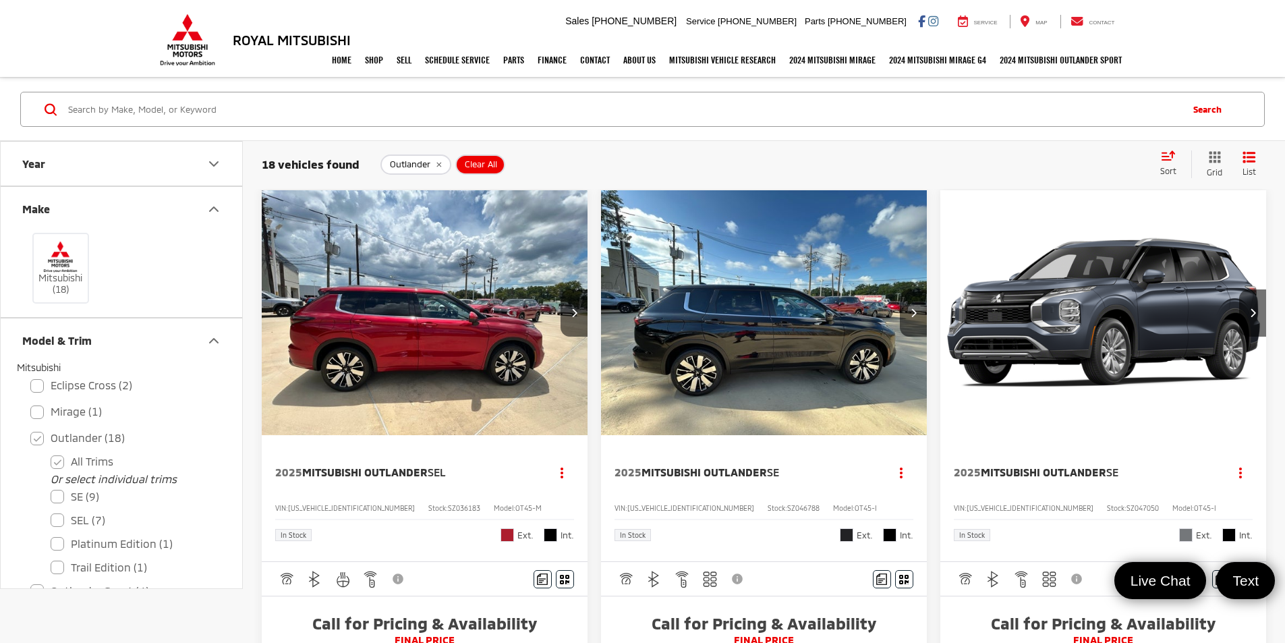
click at [672, 307] on img "2025 Mitsubishi Outlander SE 0" at bounding box center [764, 313] width 328 height 246
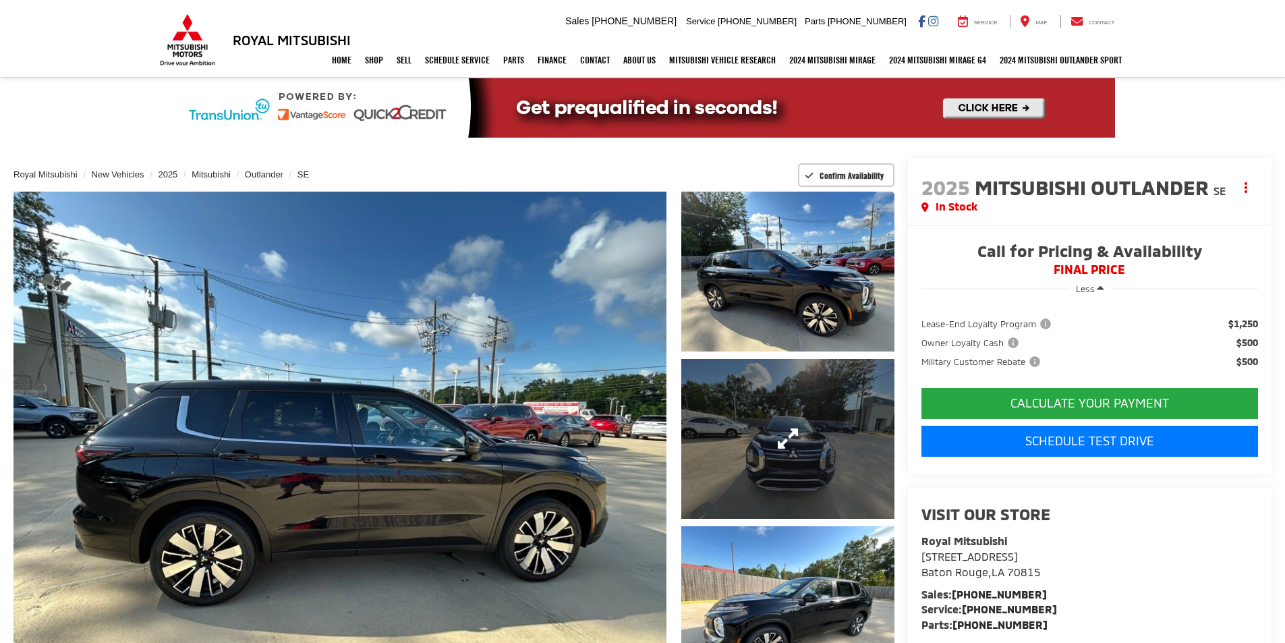
click at [784, 445] on link "Expand Photo 2" at bounding box center [787, 439] width 213 height 160
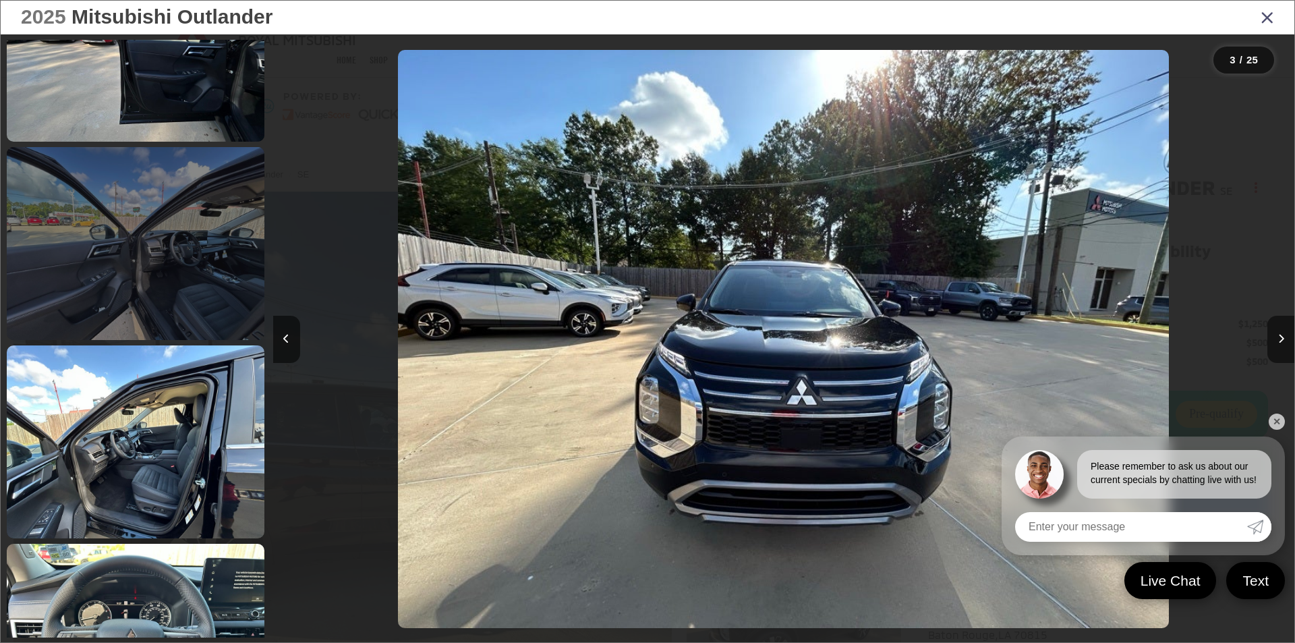
scroll to position [1856, 0]
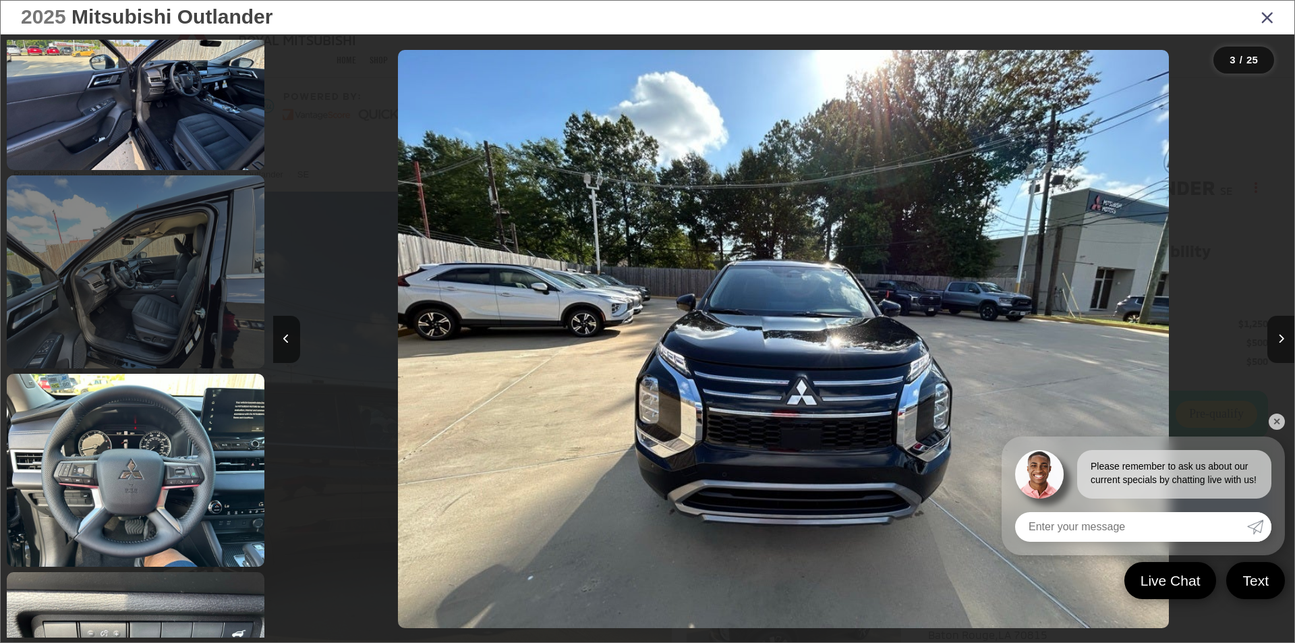
click at [169, 301] on link at bounding box center [136, 271] width 258 height 193
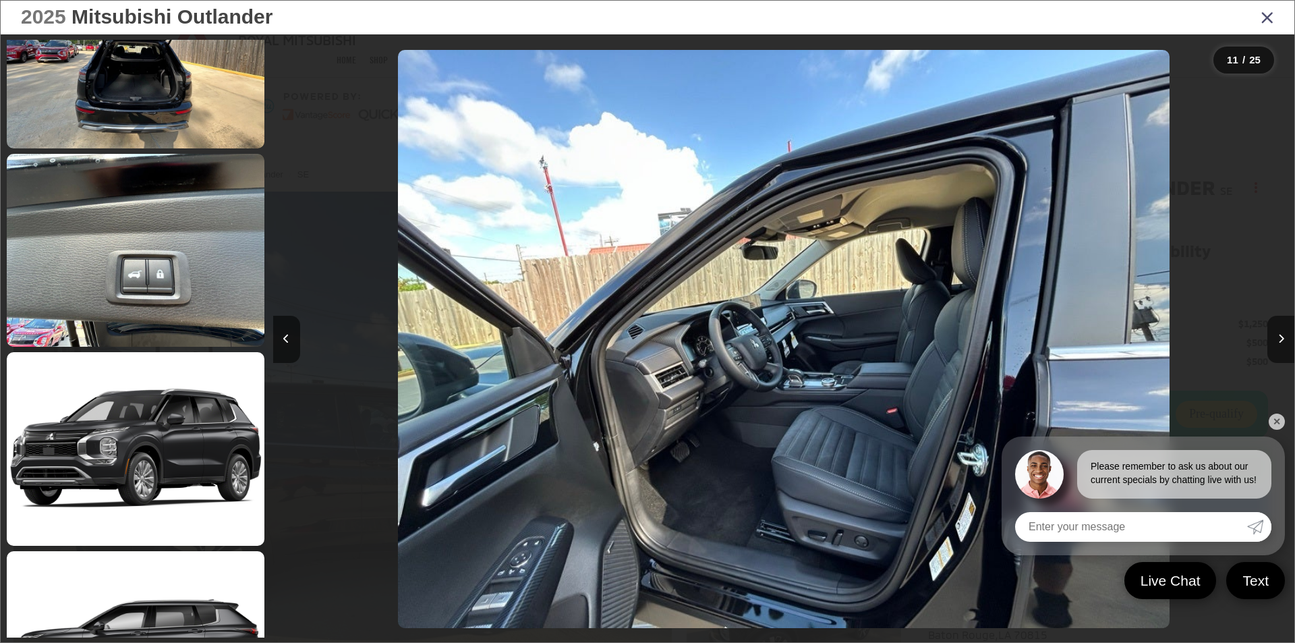
scroll to position [4364, 0]
